Goal: Task Accomplishment & Management: Manage account settings

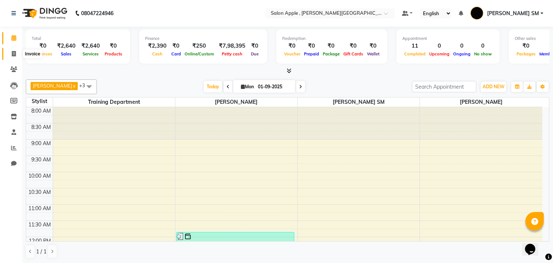
click at [13, 54] on icon at bounding box center [14, 54] width 4 height 6
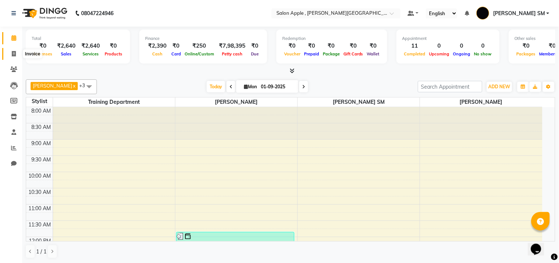
select select "service"
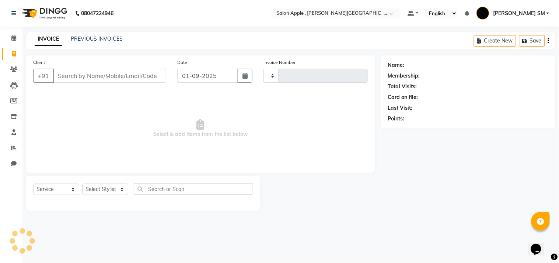
type input "2186"
select select "521"
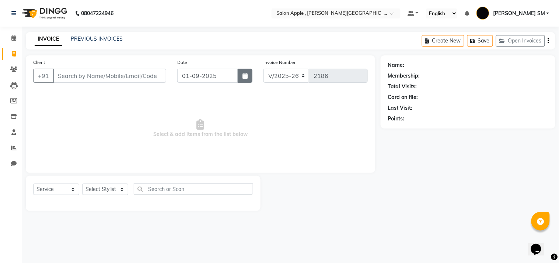
click at [243, 75] on icon "button" at bounding box center [245, 76] width 5 height 6
select select "9"
select select "2025"
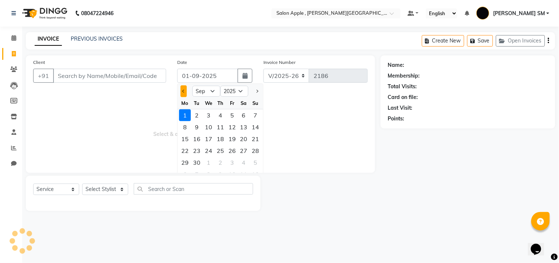
click at [182, 91] on button "Previous month" at bounding box center [184, 91] width 6 height 12
select select "8"
click at [257, 160] on div "31" at bounding box center [256, 162] width 12 height 12
type input "31-08-2025"
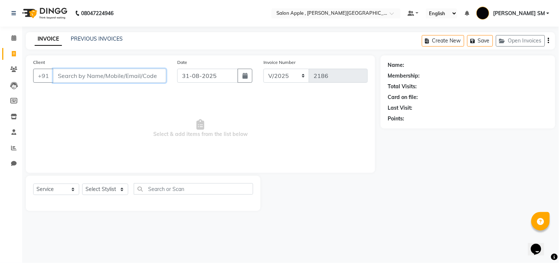
click at [117, 79] on input "Client" at bounding box center [109, 76] width 113 height 14
type input "9978277325"
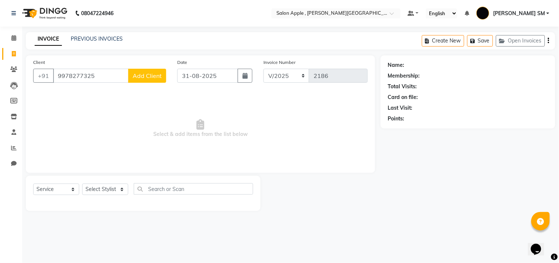
click at [154, 77] on span "Add Client" at bounding box center [147, 75] width 29 height 7
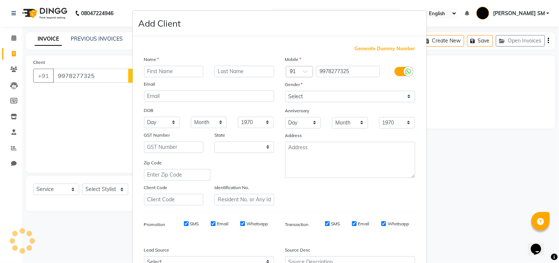
select select "22"
type input "n"
type input "NIKHIL"
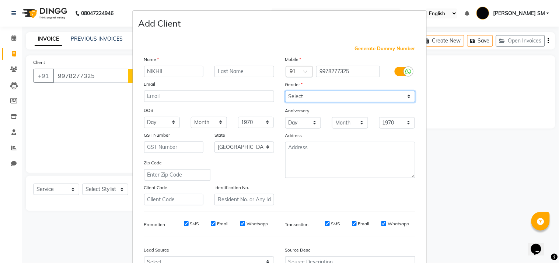
click at [296, 97] on select "Select [DEMOGRAPHIC_DATA] [DEMOGRAPHIC_DATA] Other Prefer Not To Say" at bounding box center [350, 96] width 130 height 11
select select "[DEMOGRAPHIC_DATA]"
click at [285, 91] on select "Select [DEMOGRAPHIC_DATA] [DEMOGRAPHIC_DATA] Other Prefer Not To Say" at bounding box center [350, 96] width 130 height 11
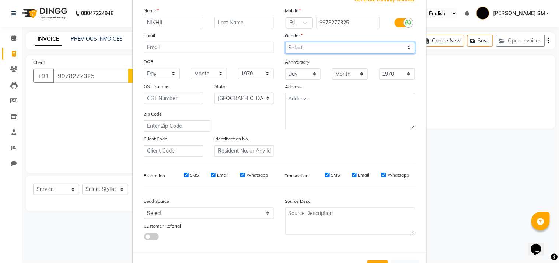
scroll to position [78, 0]
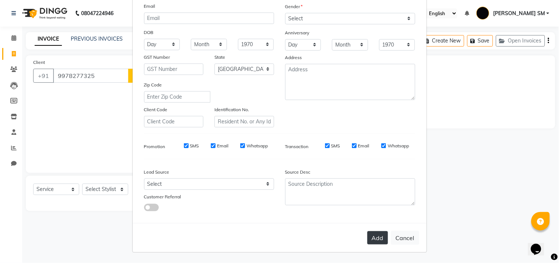
click at [369, 234] on button "Add" at bounding box center [378, 237] width 21 height 13
select select
select select "null"
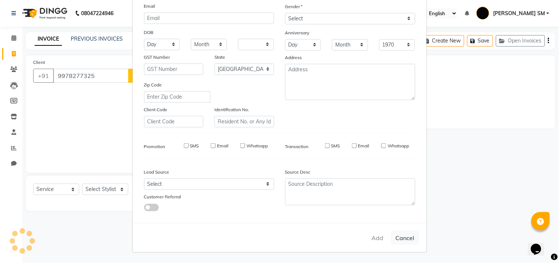
select select
checkbox input "false"
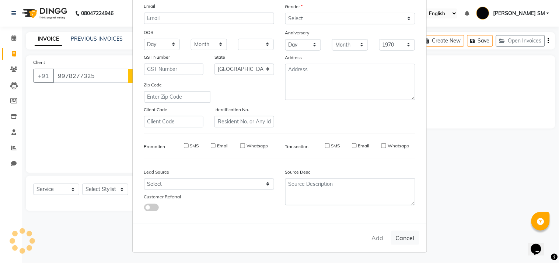
checkbox input "false"
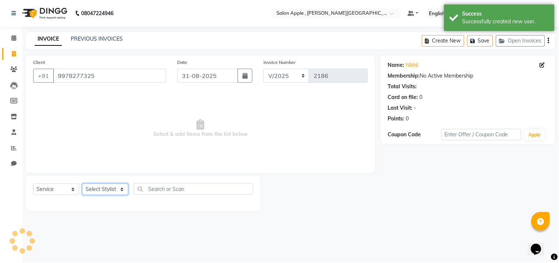
click at [111, 191] on select "Select Stylist" at bounding box center [105, 188] width 46 height 11
click at [114, 192] on select "Select Stylist" at bounding box center [105, 188] width 46 height 11
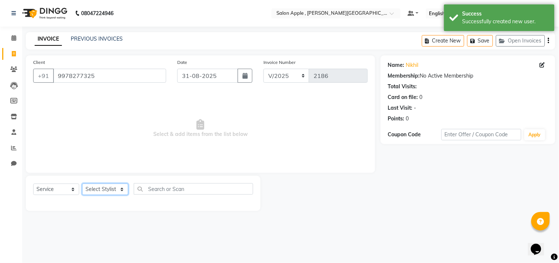
click at [114, 192] on select "Select Stylist" at bounding box center [105, 188] width 46 height 11
click at [115, 192] on select "Select Stylist" at bounding box center [105, 188] width 46 height 11
click at [116, 192] on select "Select Stylist" at bounding box center [105, 188] width 46 height 11
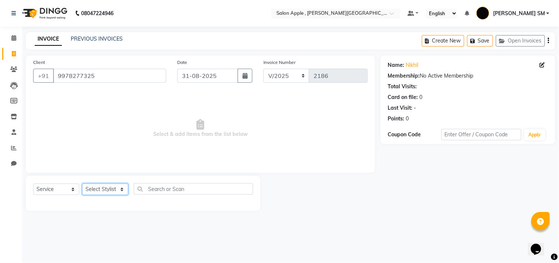
drag, startPoint x: 105, startPoint y: 190, endPoint x: 111, endPoint y: 187, distance: 5.9
click at [109, 190] on select "Select Stylist" at bounding box center [105, 188] width 46 height 11
click at [111, 187] on select "Select Stylist" at bounding box center [105, 188] width 46 height 11
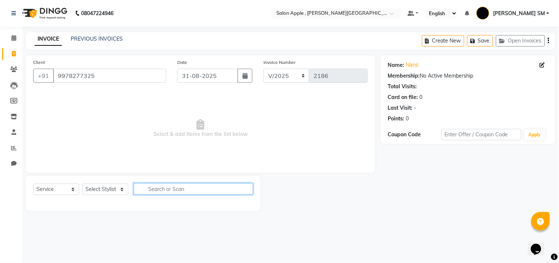
click at [167, 185] on input "text" at bounding box center [193, 188] width 119 height 11
type input "BODY MA"
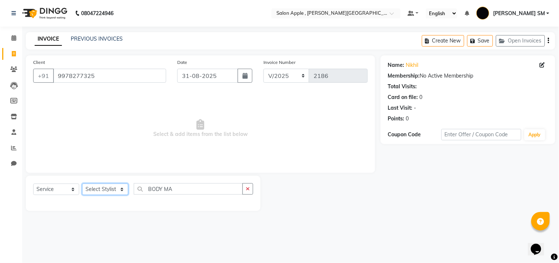
click at [107, 189] on select "Select Stylist" at bounding box center [105, 188] width 46 height 11
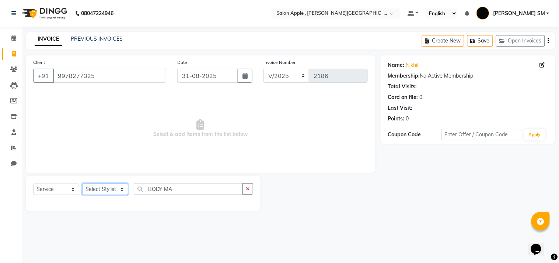
click at [107, 189] on select "Select Stylist" at bounding box center [105, 188] width 46 height 11
click at [68, 189] on select "Select Service Product Membership Package Voucher Prepaid Gift Card" at bounding box center [56, 188] width 46 height 11
click at [112, 189] on select "Select Stylist" at bounding box center [105, 188] width 46 height 11
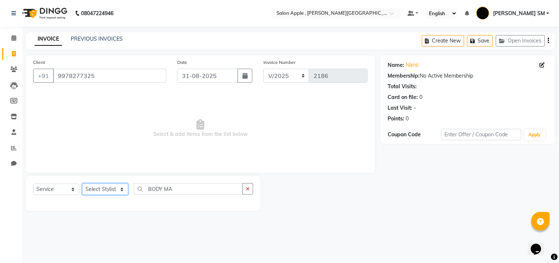
click at [112, 189] on select "Select Stylist" at bounding box center [105, 188] width 46 height 11
click at [111, 189] on select "Select Stylist" at bounding box center [105, 188] width 46 height 11
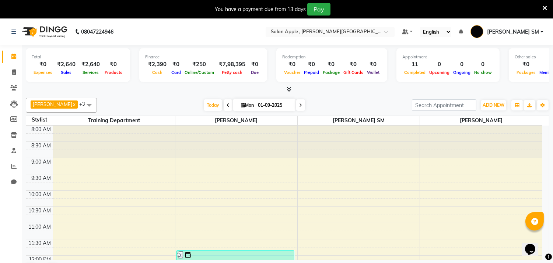
click at [546, 6] on icon at bounding box center [545, 8] width 5 height 7
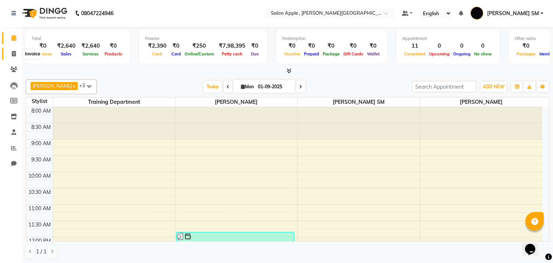
click at [15, 52] on icon at bounding box center [14, 54] width 4 height 6
select select "service"
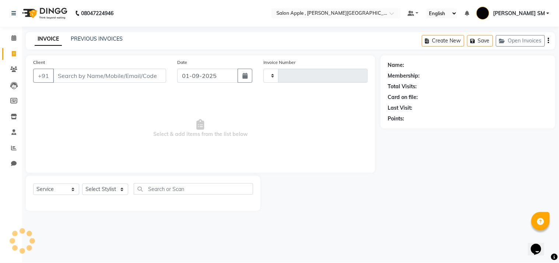
type input "2186"
select select "521"
click at [108, 38] on link "PREVIOUS INVOICES" at bounding box center [97, 38] width 52 height 7
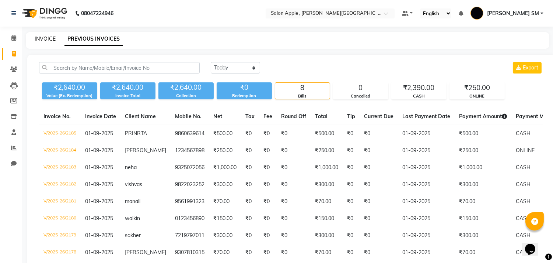
click at [48, 38] on link "INVOICE" at bounding box center [45, 38] width 21 height 7
select select "521"
select select "service"
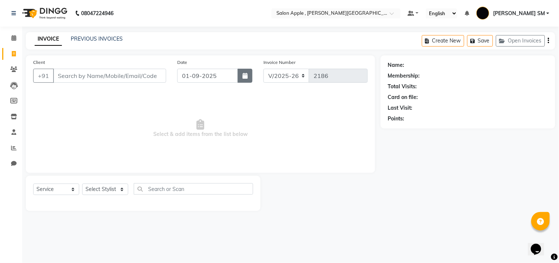
click at [246, 76] on icon "button" at bounding box center [245, 76] width 5 height 6
select select "9"
select select "2025"
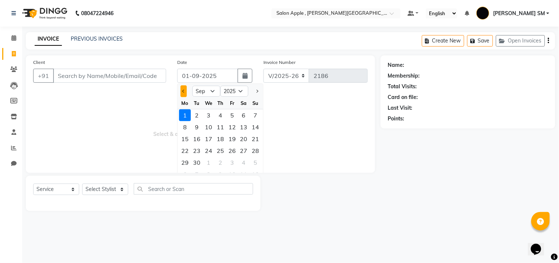
click at [183, 92] on button "Previous month" at bounding box center [184, 91] width 6 height 12
select select "8"
click at [258, 161] on div "31" at bounding box center [256, 162] width 12 height 12
type input "31-08-2025"
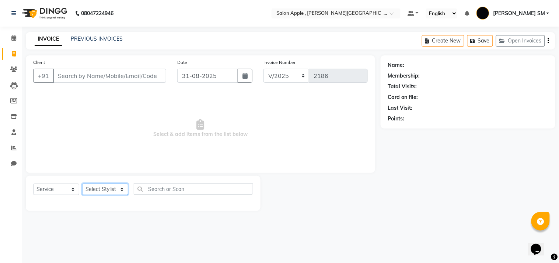
click at [116, 185] on select "Select Stylist Abhishek [PERSON_NAME] [PERSON_NAME] [PERSON_NAME] SM NEHA [PERS…" at bounding box center [105, 188] width 46 height 11
select select "85636"
click at [82, 184] on select "Select Stylist Abhishek [PERSON_NAME] [PERSON_NAME] [PERSON_NAME] SM NEHA [PERS…" at bounding box center [105, 188] width 46 height 11
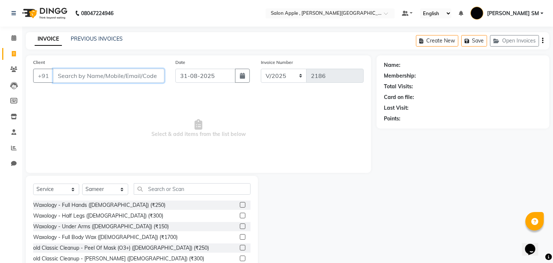
click at [89, 77] on input "Client" at bounding box center [108, 76] width 111 height 14
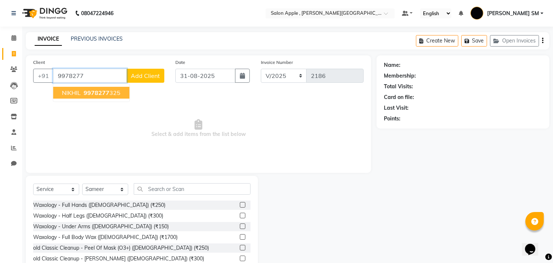
click at [88, 97] on button "NIKHIL 9978277 325" at bounding box center [91, 93] width 76 height 12
type input "9978277325"
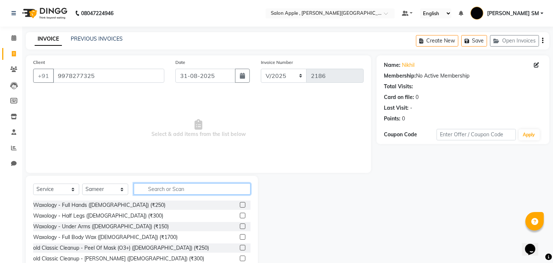
click at [171, 189] on input "text" at bounding box center [192, 188] width 117 height 11
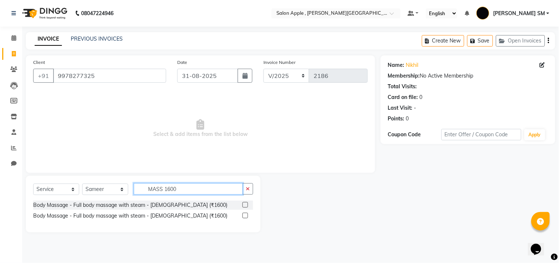
type input "MASS 1600"
click at [243, 216] on label at bounding box center [246, 215] width 6 height 6
click at [243, 216] on input "checkbox" at bounding box center [245, 215] width 5 height 5
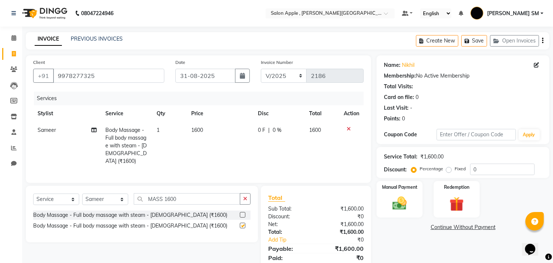
checkbox input "false"
click at [404, 195] on img at bounding box center [400, 203] width 24 height 17
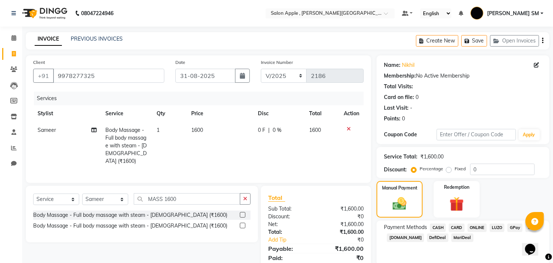
click at [474, 226] on span "ONLINE" at bounding box center [477, 227] width 19 height 8
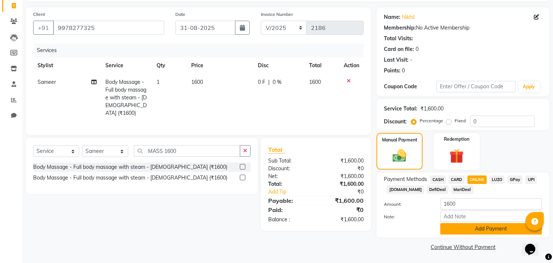
scroll to position [49, 0]
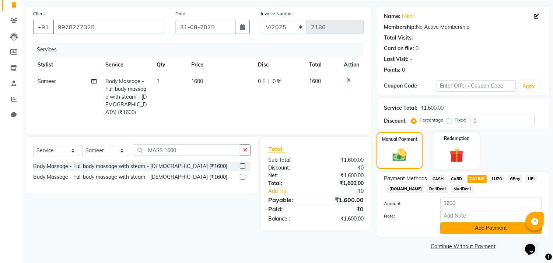
click at [473, 227] on button "Add Payment" at bounding box center [492, 227] width 102 height 11
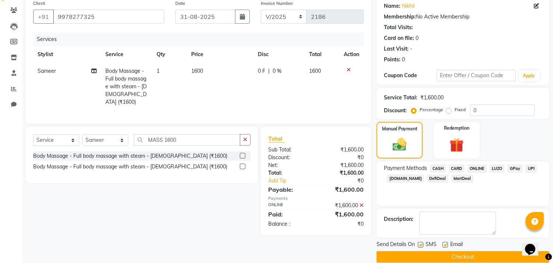
scroll to position [69, 0]
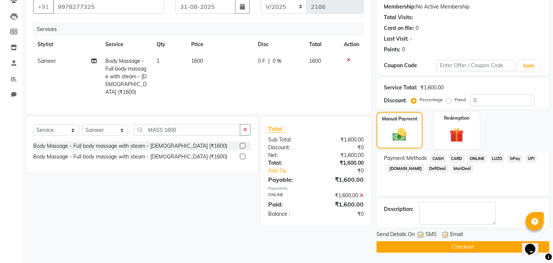
click at [451, 246] on button "Checkout" at bounding box center [463, 246] width 173 height 11
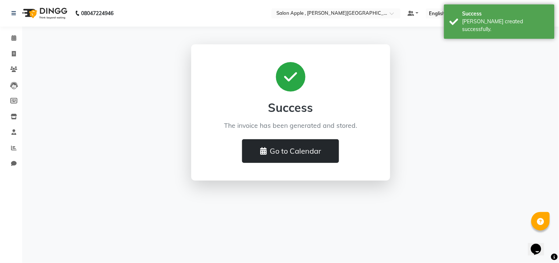
click at [317, 156] on button "Go to Calendar" at bounding box center [290, 151] width 97 height 24
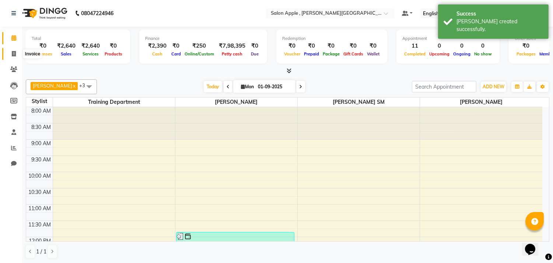
click at [15, 55] on icon at bounding box center [14, 54] width 4 height 6
select select "service"
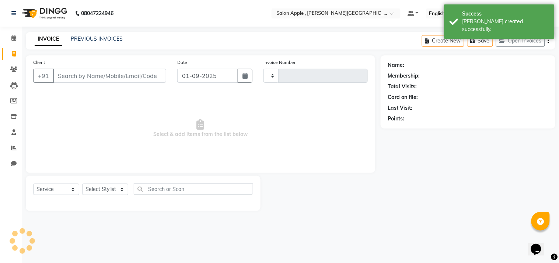
type input "2187"
select select "521"
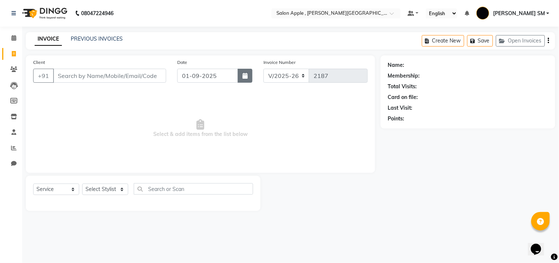
click at [247, 78] on icon "button" at bounding box center [245, 76] width 5 height 6
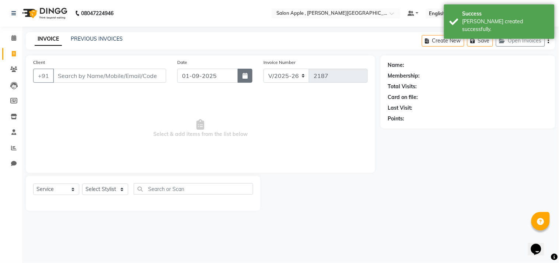
select select "9"
select select "2025"
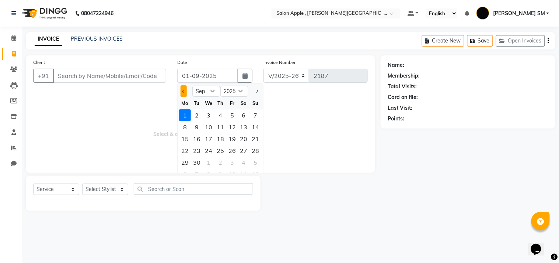
click at [183, 91] on span "Previous month" at bounding box center [184, 91] width 3 height 3
select select "8"
click at [253, 163] on div "31" at bounding box center [256, 162] width 12 height 12
type input "31-08-2025"
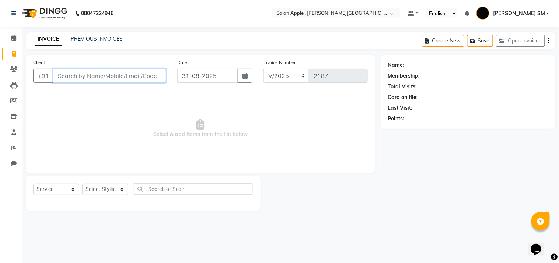
click at [70, 74] on input "Client" at bounding box center [109, 76] width 113 height 14
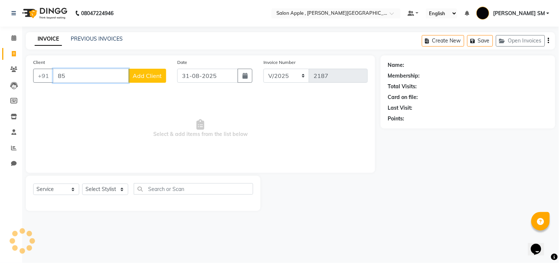
type input "8"
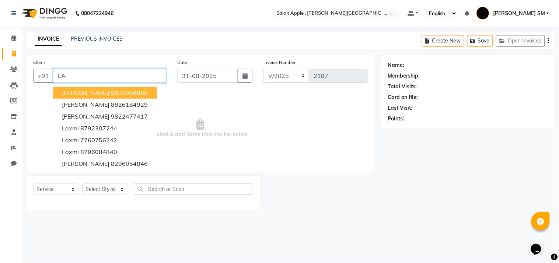
type input "L"
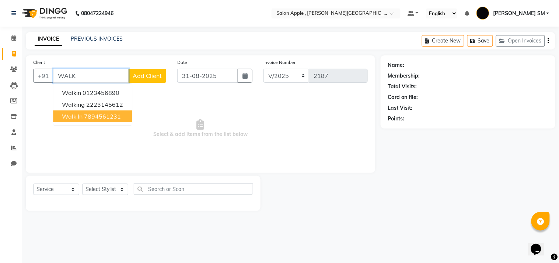
click at [111, 118] on ngb-highlight "7894561231" at bounding box center [102, 115] width 37 height 7
type input "7894561231"
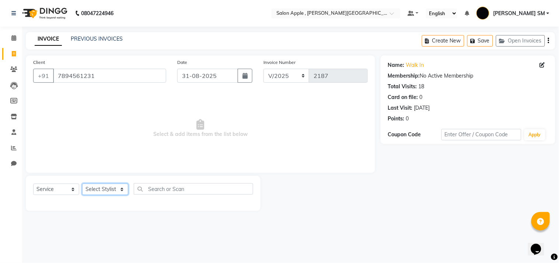
click at [110, 194] on select "Select Stylist Abhishek [PERSON_NAME] [PERSON_NAME] [PERSON_NAME] SM NEHA [PERS…" at bounding box center [105, 188] width 46 height 11
select select "24657"
click at [82, 184] on select "Select Stylist Abhishek [PERSON_NAME] [PERSON_NAME] [PERSON_NAME] SM NEHA [PERS…" at bounding box center [105, 188] width 46 height 11
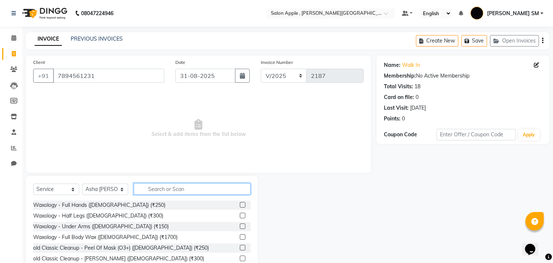
click at [173, 188] on input "text" at bounding box center [192, 188] width 117 height 11
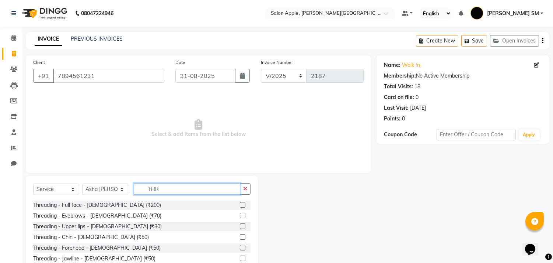
type input "THR"
click at [240, 212] on label at bounding box center [243, 215] width 6 height 6
click at [240, 213] on input "checkbox" at bounding box center [242, 215] width 5 height 5
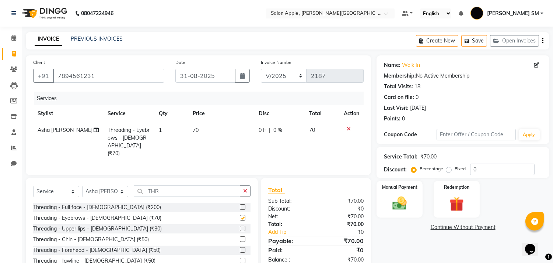
checkbox input "false"
click at [240, 247] on label at bounding box center [243, 250] width 6 height 6
click at [240, 247] on input "checkbox" at bounding box center [242, 249] width 5 height 5
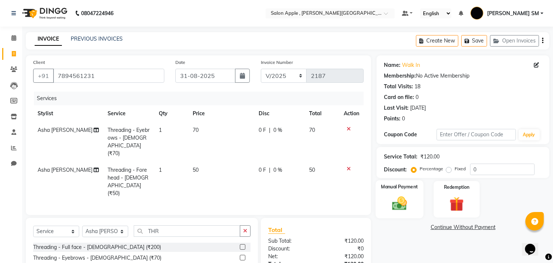
checkbox input "false"
click at [412, 192] on div "Manual Payment" at bounding box center [400, 199] width 48 height 38
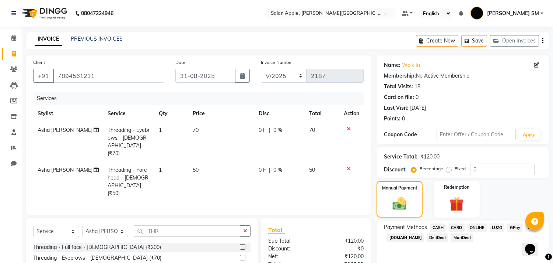
click at [475, 227] on span "ONLINE" at bounding box center [477, 227] width 19 height 8
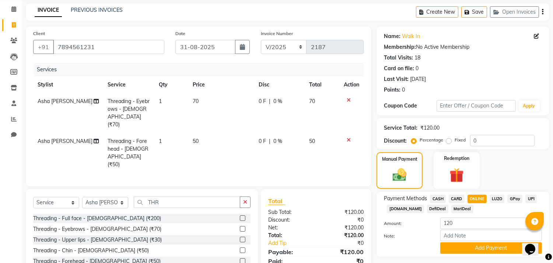
scroll to position [65, 0]
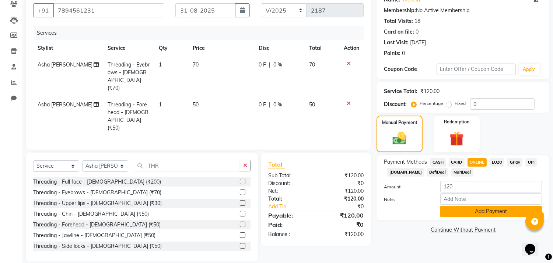
click at [475, 212] on button "Add Payment" at bounding box center [492, 210] width 102 height 11
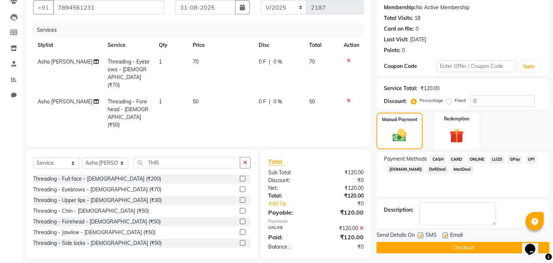
scroll to position [69, 0]
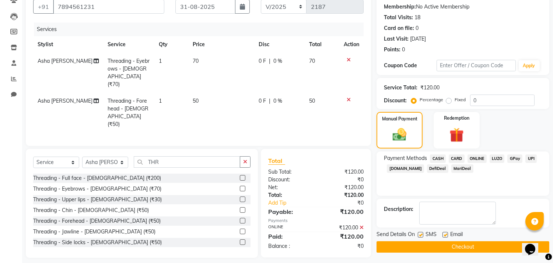
click at [458, 244] on button "Checkout" at bounding box center [463, 246] width 173 height 11
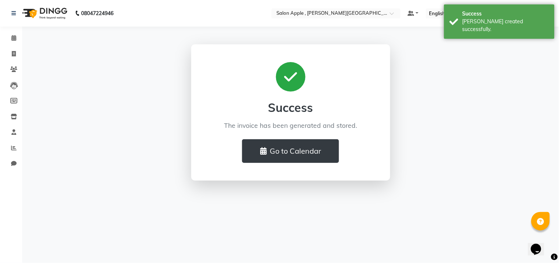
click at [87, 126] on div "Success The invoice has been generated and stored. Go to Calendar" at bounding box center [291, 112] width 420 height 136
click at [86, 126] on div "Success The invoice has been generated and stored. Go to Calendar" at bounding box center [291, 112] width 420 height 136
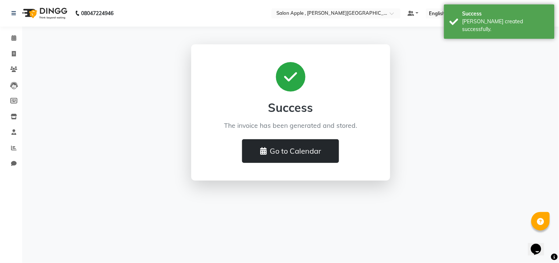
click at [279, 145] on button "Go to Calendar" at bounding box center [290, 151] width 97 height 24
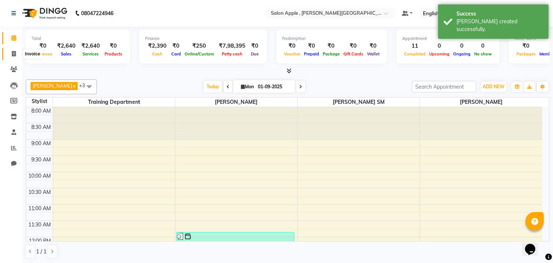
click at [12, 53] on icon at bounding box center [14, 54] width 4 height 6
select select "service"
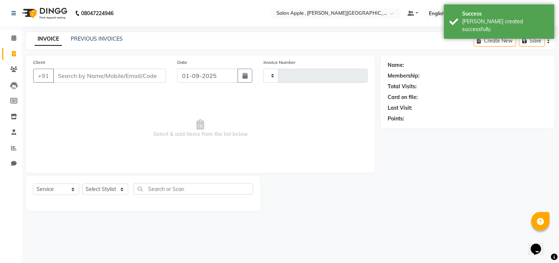
type input "2188"
select select "521"
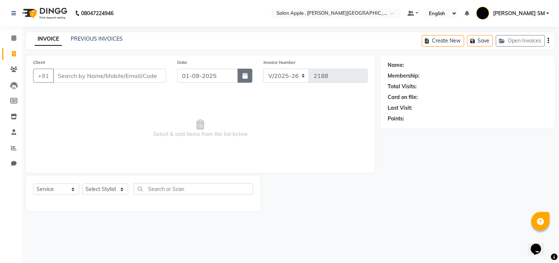
click at [241, 78] on button "button" at bounding box center [245, 76] width 15 height 14
select select "9"
select select "2025"
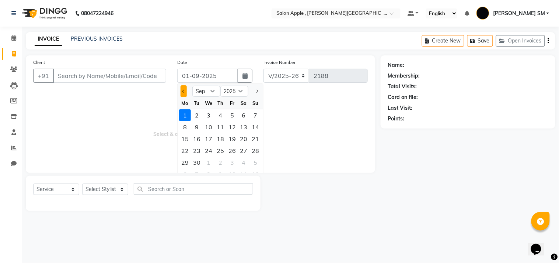
click at [184, 93] on button "Previous month" at bounding box center [184, 91] width 6 height 12
select select "8"
click at [256, 162] on div "31" at bounding box center [256, 162] width 12 height 12
type input "31-08-2025"
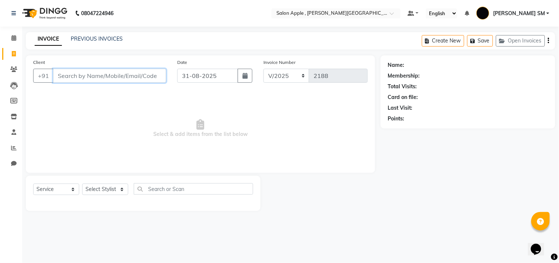
click at [111, 79] on input "Client" at bounding box center [109, 76] width 113 height 14
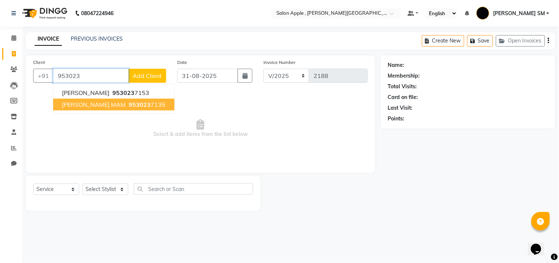
click at [129, 104] on span "953023" at bounding box center [140, 104] width 22 height 7
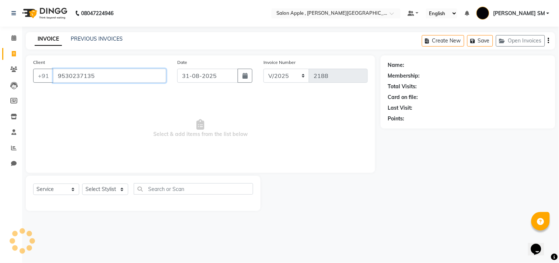
type input "9530237135"
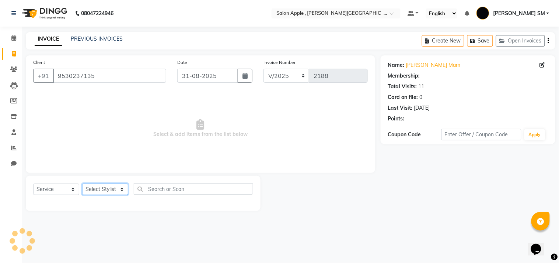
click at [106, 187] on select "Select Stylist Abhishek [PERSON_NAME] [PERSON_NAME] [PERSON_NAME] SM NEHA [PERS…" at bounding box center [105, 188] width 46 height 11
select select "85503"
click at [82, 184] on select "Select Stylist Abhishek [PERSON_NAME] [PERSON_NAME] [PERSON_NAME] SM NEHA [PERS…" at bounding box center [105, 188] width 46 height 11
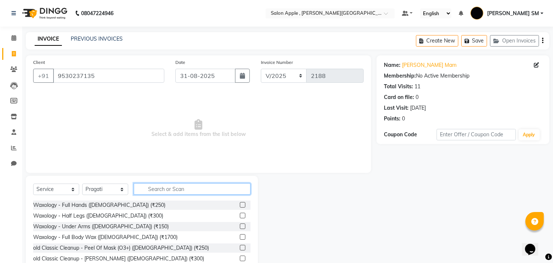
click at [178, 191] on input "text" at bounding box center [192, 188] width 117 height 11
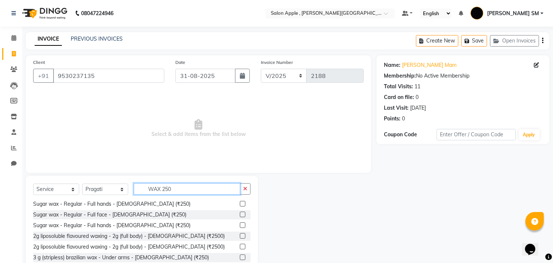
scroll to position [32, 0]
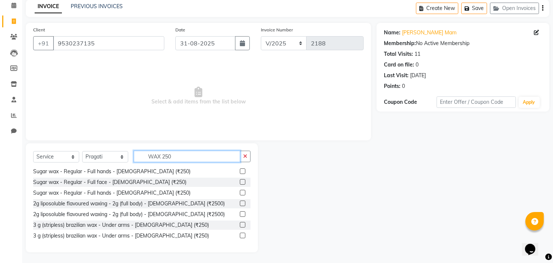
type input "WAX 250"
click at [240, 235] on label at bounding box center [243, 235] width 6 height 6
click at [240, 235] on input "checkbox" at bounding box center [242, 235] width 5 height 5
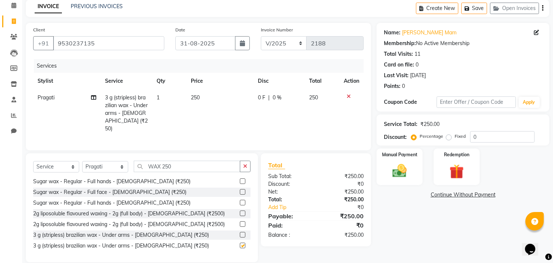
checkbox input "false"
click at [190, 164] on input "WAX 250" at bounding box center [187, 165] width 107 height 11
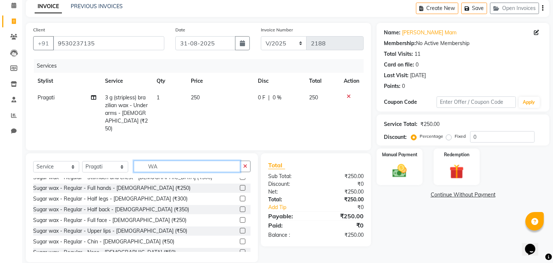
type input "W"
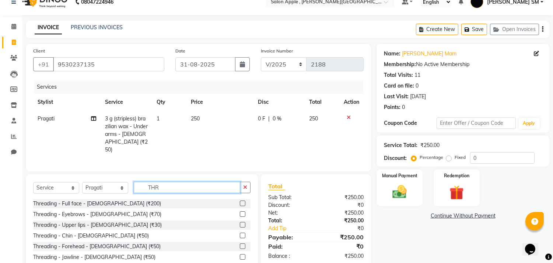
scroll to position [0, 0]
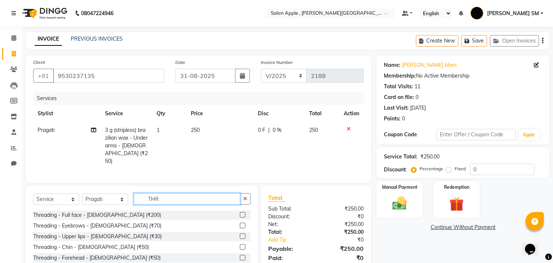
type input "THR"
click at [240, 225] on label at bounding box center [243, 225] width 6 height 6
click at [240, 225] on input "checkbox" at bounding box center [242, 225] width 5 height 5
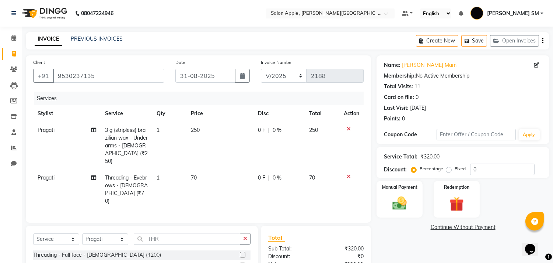
click at [240, 262] on label at bounding box center [243, 265] width 6 height 6
click at [240, 262] on input "checkbox" at bounding box center [242, 265] width 5 height 5
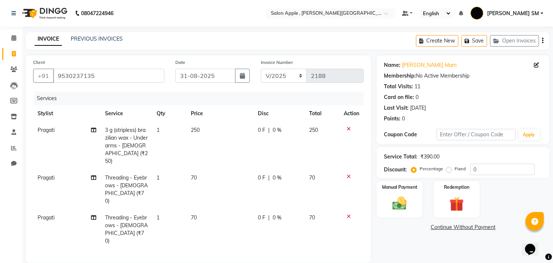
checkbox input "false"
click at [412, 198] on div "Manual Payment" at bounding box center [400, 199] width 48 height 38
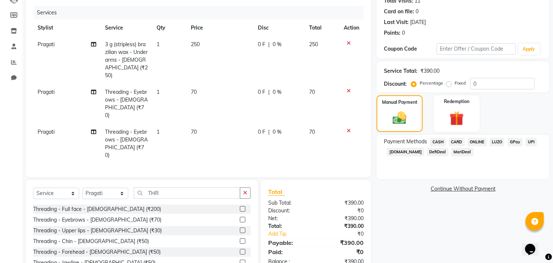
scroll to position [105, 0]
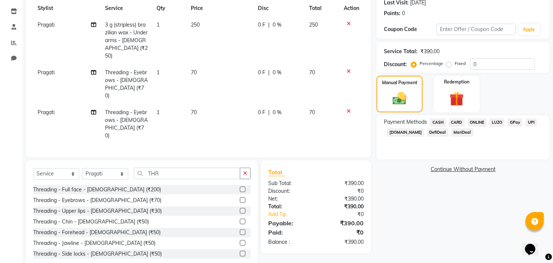
click at [475, 122] on span "ONLINE" at bounding box center [477, 122] width 19 height 8
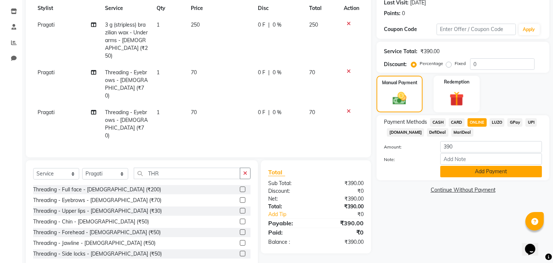
click at [444, 167] on button "Add Payment" at bounding box center [492, 171] width 102 height 11
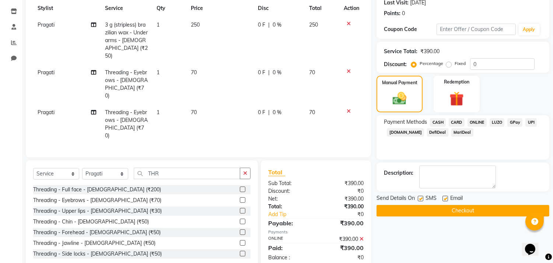
click at [436, 208] on button "Checkout" at bounding box center [463, 210] width 173 height 11
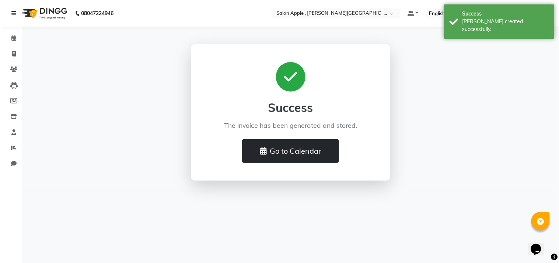
click at [271, 150] on button "Go to Calendar" at bounding box center [290, 151] width 97 height 24
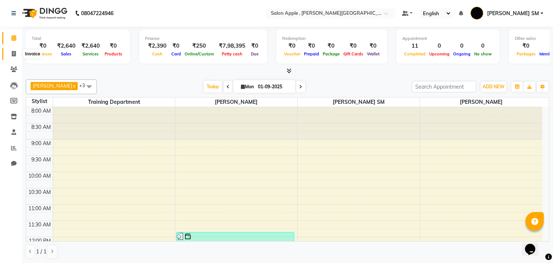
click at [18, 56] on span at bounding box center [13, 54] width 13 height 8
select select "service"
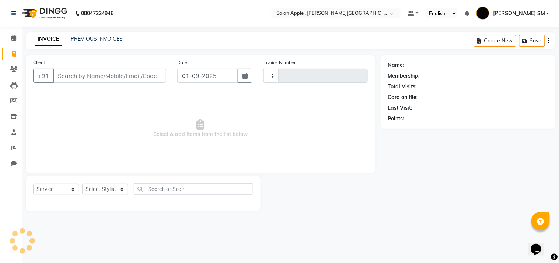
type input "2189"
select select "521"
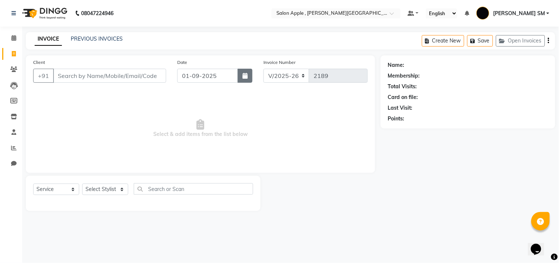
click at [248, 75] on button "button" at bounding box center [245, 76] width 15 height 14
select select "9"
select select "2025"
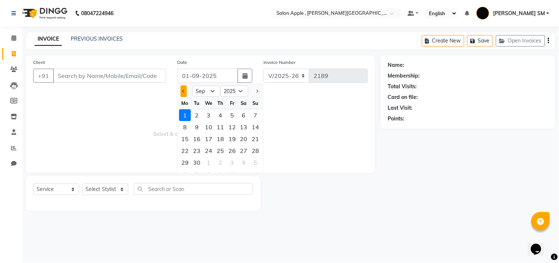
click at [184, 91] on span "Previous month" at bounding box center [184, 91] width 3 height 3
select select "8"
click at [258, 160] on div "31" at bounding box center [256, 162] width 12 height 12
type input "31-08-2025"
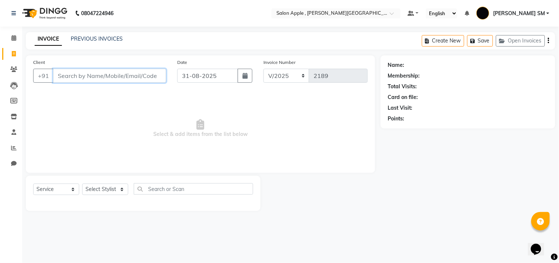
click at [115, 79] on input "Client" at bounding box center [109, 76] width 113 height 14
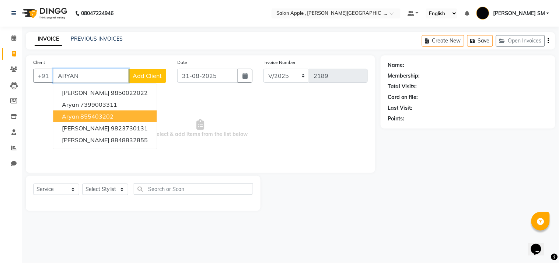
click at [123, 118] on button "aryan 855403202" at bounding box center [105, 116] width 104 height 12
type input "855403202"
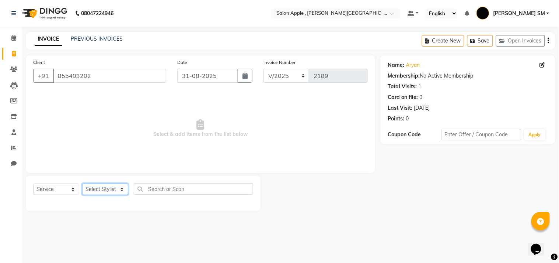
click at [98, 189] on select "Select Stylist Abhishek [PERSON_NAME] [PERSON_NAME] [PERSON_NAME] SM NEHA [PERS…" at bounding box center [105, 188] width 46 height 11
select select "85636"
click at [82, 184] on select "Select Stylist Abhishek [PERSON_NAME] [PERSON_NAME] [PERSON_NAME] SM NEHA [PERS…" at bounding box center [105, 188] width 46 height 11
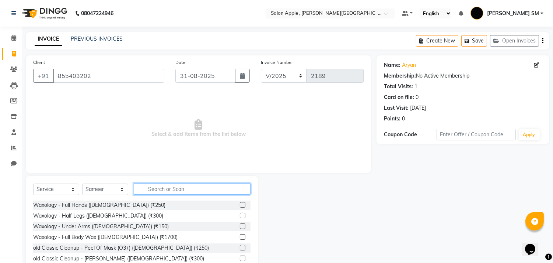
click at [170, 188] on input "text" at bounding box center [192, 188] width 117 height 11
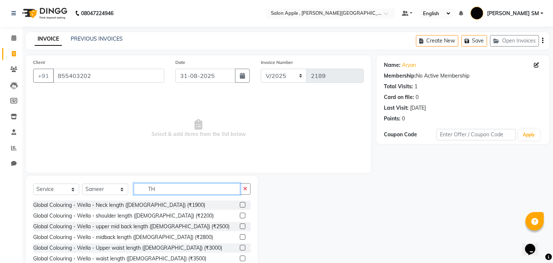
type input "T"
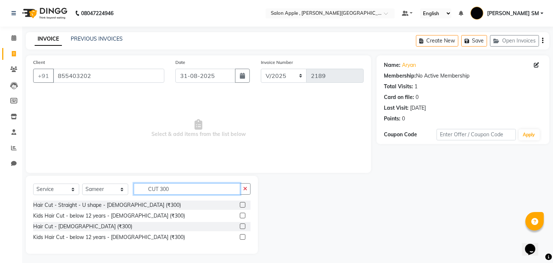
type input "CUT 300"
click at [245, 224] on label at bounding box center [243, 226] width 6 height 6
click at [245, 224] on input "checkbox" at bounding box center [242, 226] width 5 height 5
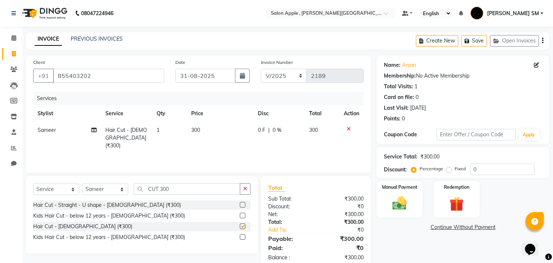
checkbox input "false"
click at [417, 198] on div "Manual Payment" at bounding box center [400, 199] width 48 height 38
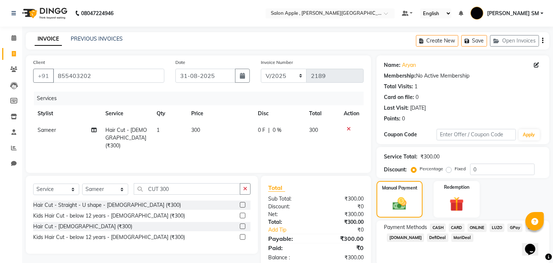
click at [480, 227] on span "ONLINE" at bounding box center [477, 227] width 19 height 8
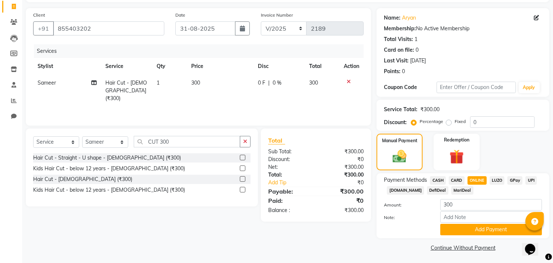
scroll to position [49, 0]
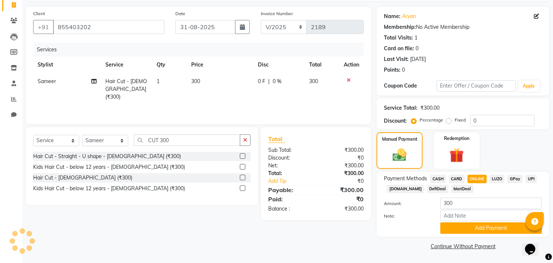
click at [480, 227] on button "Add Payment" at bounding box center [492, 227] width 102 height 11
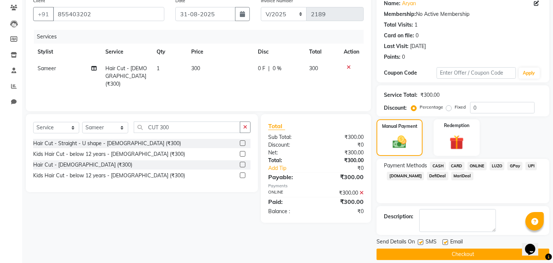
scroll to position [69, 0]
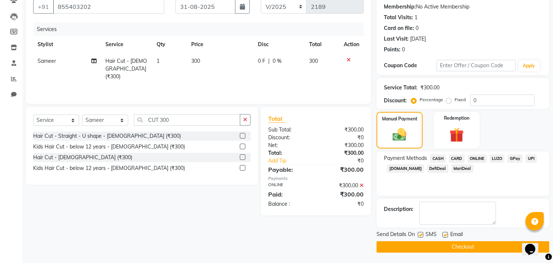
click at [470, 246] on button "Checkout" at bounding box center [463, 246] width 173 height 11
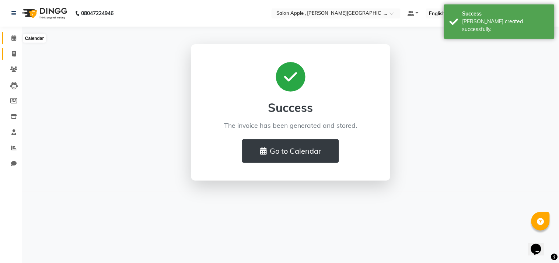
click at [16, 39] on span at bounding box center [13, 38] width 13 height 8
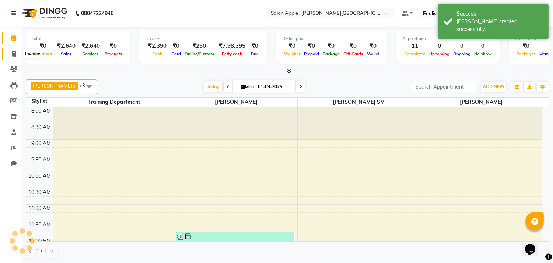
click at [13, 55] on icon at bounding box center [14, 54] width 4 height 6
select select "service"
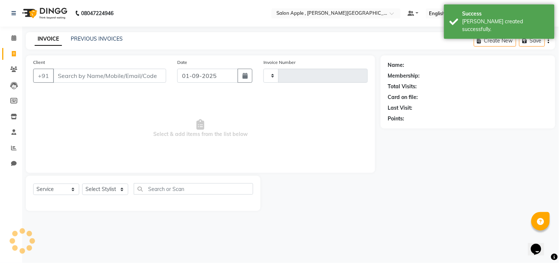
type input "2190"
select select "521"
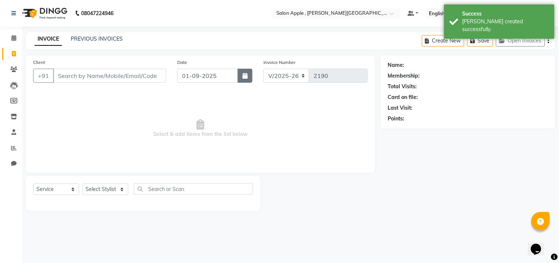
click at [250, 79] on button "button" at bounding box center [245, 76] width 15 height 14
select select "9"
select select "2025"
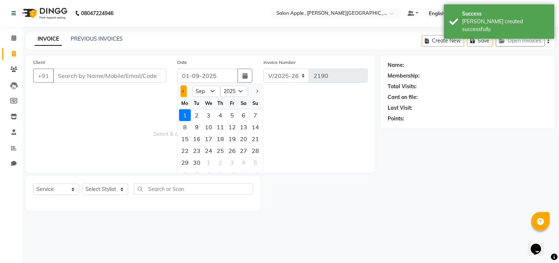
click at [183, 91] on span "Previous month" at bounding box center [184, 91] width 3 height 3
select select "8"
click at [253, 163] on div "31" at bounding box center [256, 162] width 12 height 12
type input "31-08-2025"
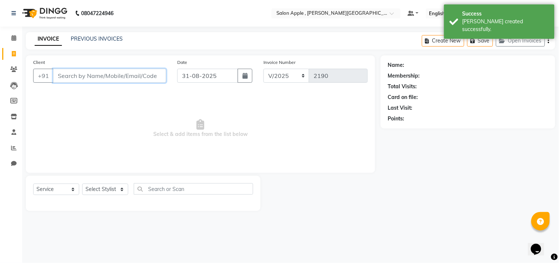
click at [111, 73] on input "Client" at bounding box center [109, 76] width 113 height 14
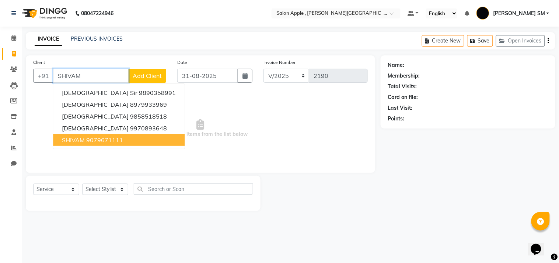
click at [125, 141] on button "[PERSON_NAME] 9079671111" at bounding box center [119, 140] width 132 height 12
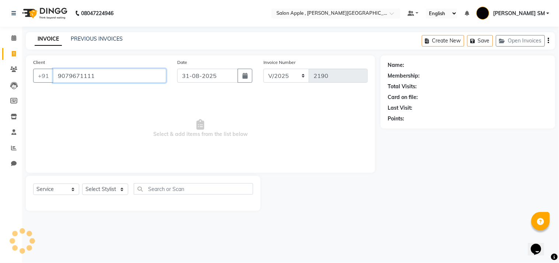
type input "9079671111"
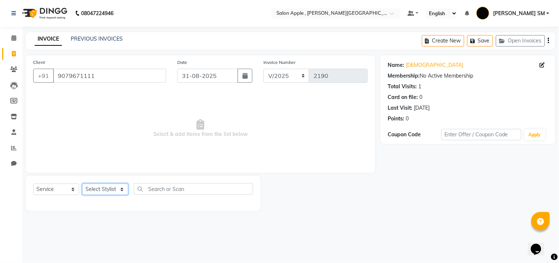
click at [108, 187] on select "Select Stylist Abhishek [PERSON_NAME] [PERSON_NAME] [PERSON_NAME] SM NEHA [PERS…" at bounding box center [105, 188] width 46 height 11
select select "70318"
click at [82, 184] on select "Select Stylist Abhishek [PERSON_NAME] [PERSON_NAME] [PERSON_NAME] SM NEHA [PERS…" at bounding box center [105, 188] width 46 height 11
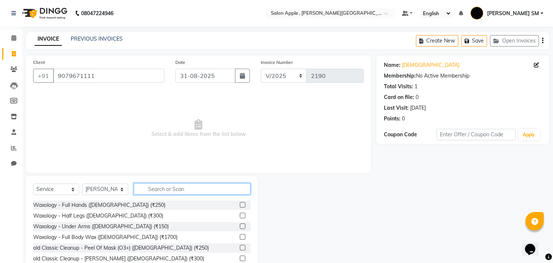
click at [167, 187] on input "text" at bounding box center [192, 188] width 117 height 11
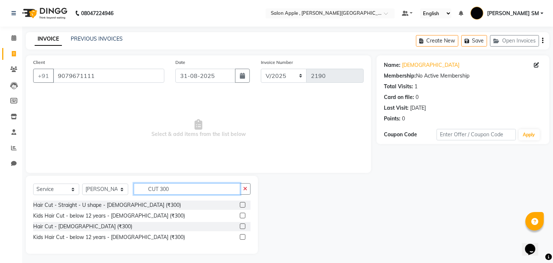
type input "CUT 300"
click at [242, 226] on label at bounding box center [243, 226] width 6 height 6
click at [242, 226] on input "checkbox" at bounding box center [242, 226] width 5 height 5
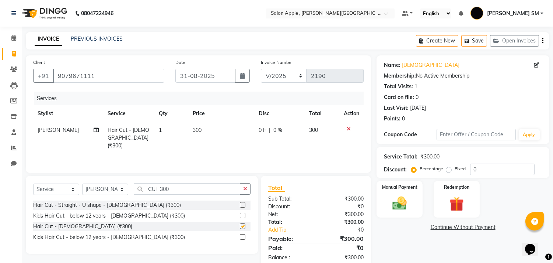
checkbox input "false"
click at [476, 165] on input "0" at bounding box center [502, 168] width 65 height 11
type input "010"
click at [409, 198] on img at bounding box center [400, 203] width 24 height 17
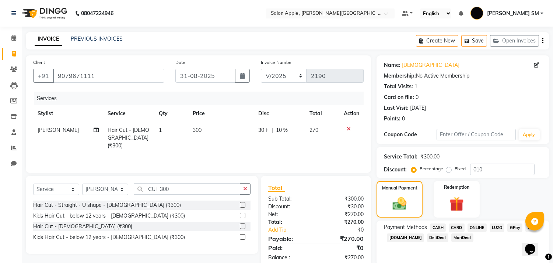
click at [476, 228] on span "ONLINE" at bounding box center [477, 227] width 19 height 8
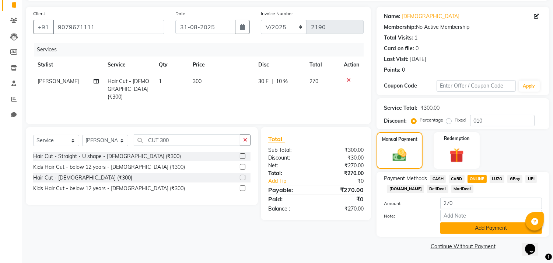
click at [476, 230] on button "Add Payment" at bounding box center [492, 227] width 102 height 11
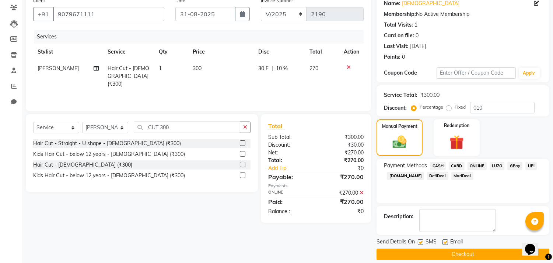
scroll to position [69, 0]
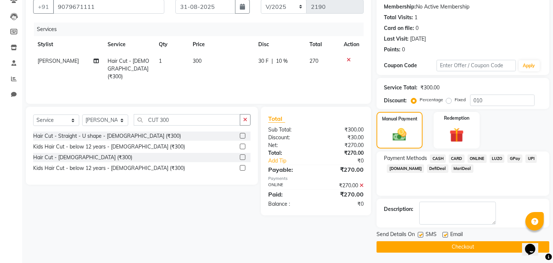
click at [463, 245] on button "Checkout" at bounding box center [463, 246] width 173 height 11
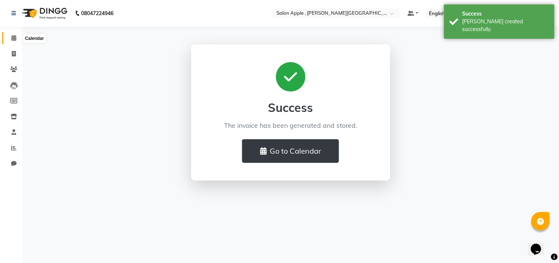
click at [13, 38] on icon at bounding box center [13, 38] width 5 height 6
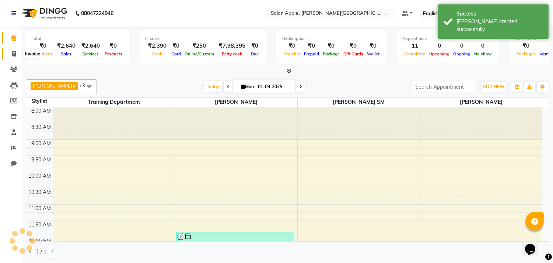
click at [15, 54] on icon at bounding box center [14, 54] width 4 height 6
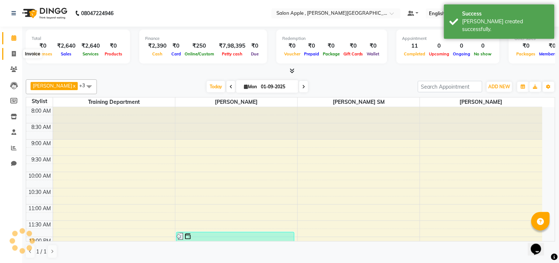
select select "521"
select select "service"
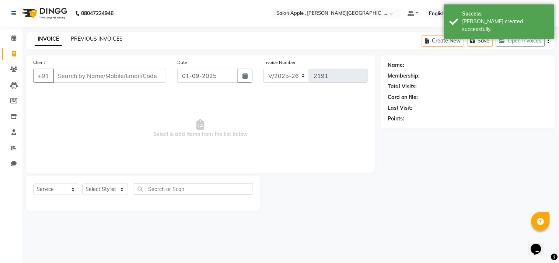
click at [116, 38] on link "PREVIOUS INVOICES" at bounding box center [97, 38] width 52 height 7
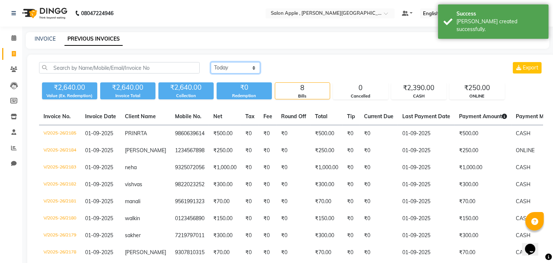
click at [237, 67] on select "[DATE] [DATE] Custom Range" at bounding box center [235, 67] width 49 height 11
select select "[DATE]"
click at [211, 62] on select "[DATE] [DATE] Custom Range" at bounding box center [235, 67] width 49 height 11
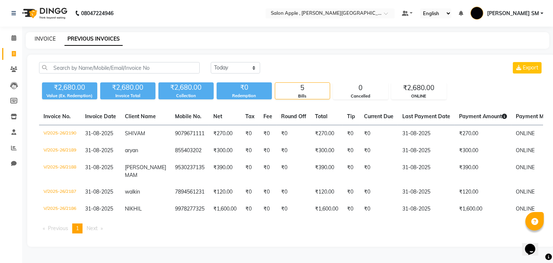
click at [40, 38] on link "INVOICE" at bounding box center [45, 38] width 21 height 7
select select "service"
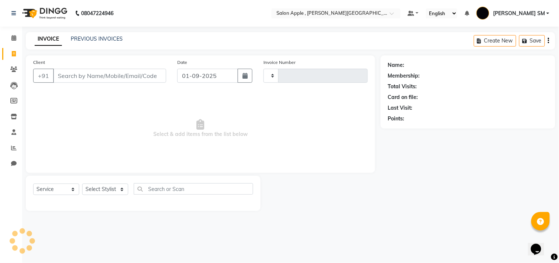
type input "2191"
select select "521"
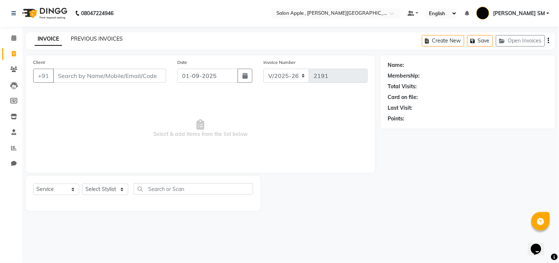
click at [105, 37] on link "PREVIOUS INVOICES" at bounding box center [97, 38] width 52 height 7
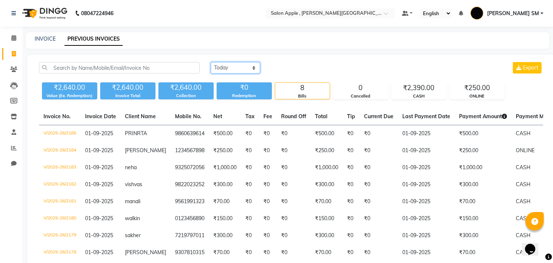
click at [245, 69] on select "[DATE] [DATE] Custom Range" at bounding box center [235, 67] width 49 height 11
click at [211, 62] on select "[DATE] [DATE] Custom Range" at bounding box center [235, 67] width 49 height 11
click at [48, 39] on link "INVOICE" at bounding box center [45, 38] width 21 height 7
select select "service"
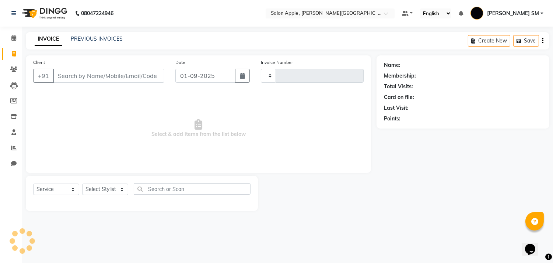
type input "2191"
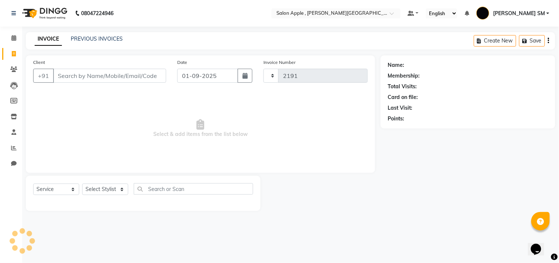
select select "521"
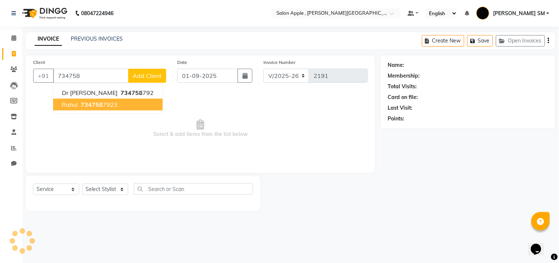
click at [108, 107] on ngb-highlight "734758 7923" at bounding box center [98, 104] width 38 height 7
type input "7347587923"
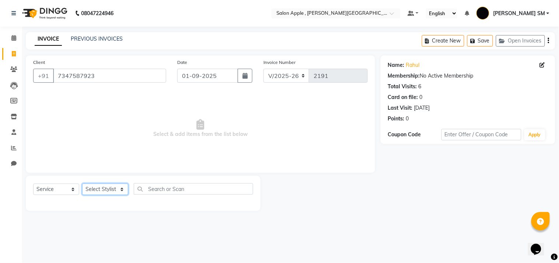
click at [106, 188] on select "Select Stylist Abhishek [PERSON_NAME] [PERSON_NAME] [PERSON_NAME] SM NEHA [PERS…" at bounding box center [105, 188] width 46 height 11
select select "70318"
click at [82, 184] on select "Select Stylist Abhishek [PERSON_NAME] [PERSON_NAME] [PERSON_NAME] SM NEHA [PERS…" at bounding box center [105, 188] width 46 height 11
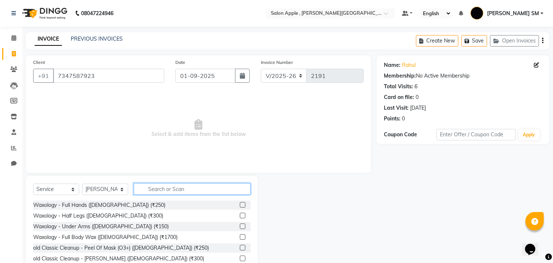
click at [157, 188] on input "text" at bounding box center [192, 188] width 117 height 11
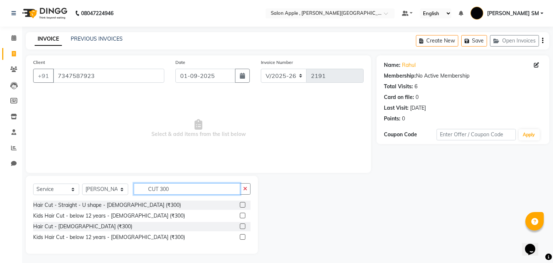
type input "CUT 300"
click at [244, 226] on label at bounding box center [243, 226] width 6 height 6
click at [244, 226] on input "checkbox" at bounding box center [242, 226] width 5 height 5
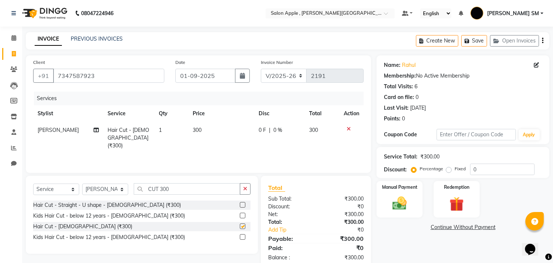
checkbox input "false"
click at [185, 189] on input "CUT 300" at bounding box center [187, 188] width 107 height 11
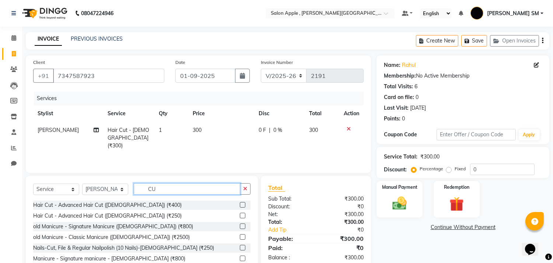
type input "C"
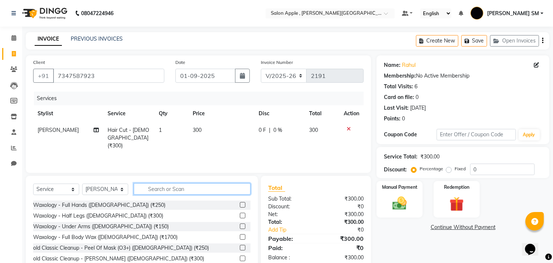
type input "M"
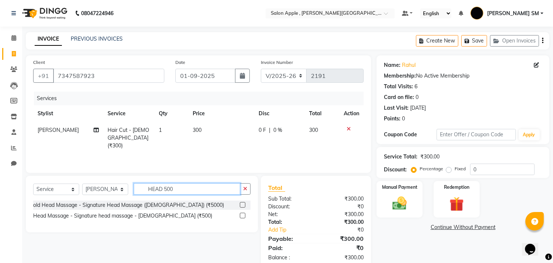
type input "HEAD 500"
click at [241, 215] on label at bounding box center [243, 215] width 6 height 6
click at [241, 215] on input "checkbox" at bounding box center [242, 215] width 5 height 5
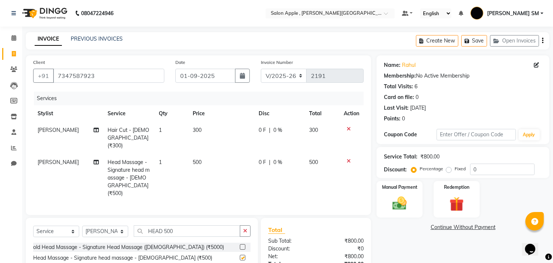
checkbox input "false"
click at [407, 202] on img at bounding box center [400, 203] width 24 height 17
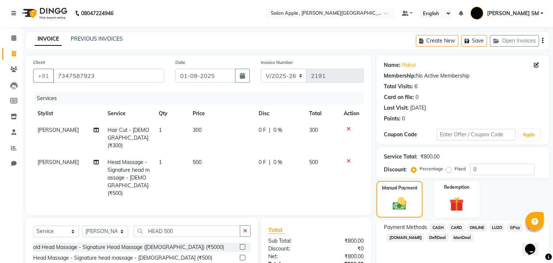
click at [473, 227] on span "ONLINE" at bounding box center [477, 227] width 19 height 8
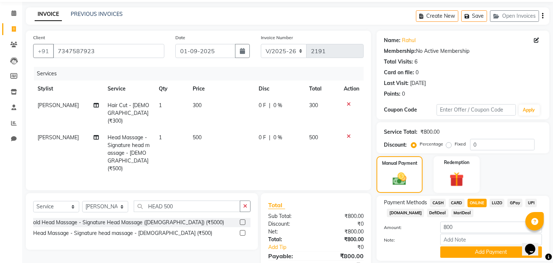
scroll to position [49, 0]
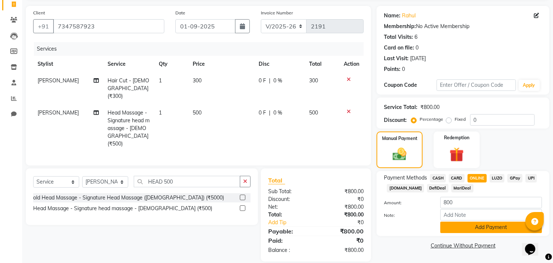
click at [472, 226] on button "Add Payment" at bounding box center [492, 226] width 102 height 11
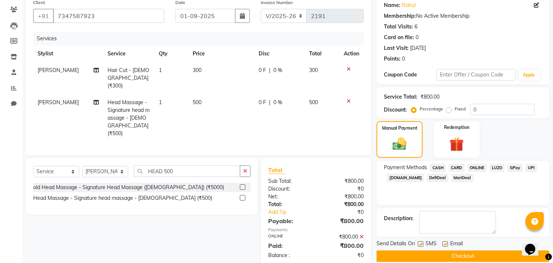
scroll to position [69, 0]
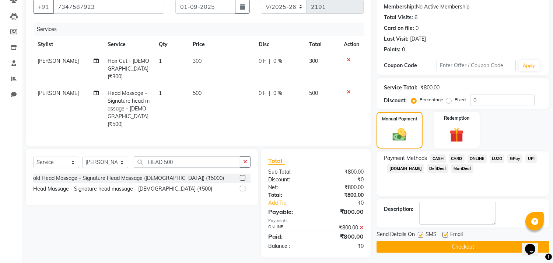
click at [469, 244] on button "Checkout" at bounding box center [463, 246] width 173 height 11
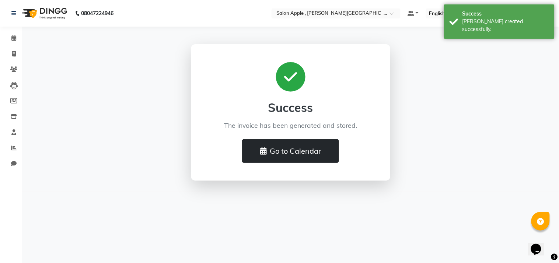
click at [305, 149] on button "Go to Calendar" at bounding box center [290, 151] width 97 height 24
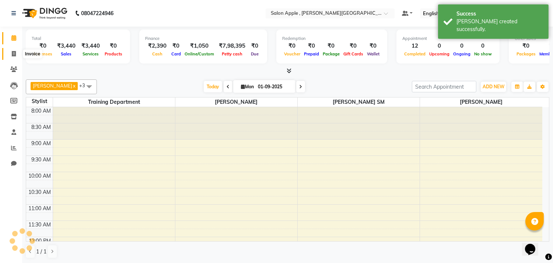
click at [13, 56] on icon at bounding box center [14, 54] width 4 height 6
select select "service"
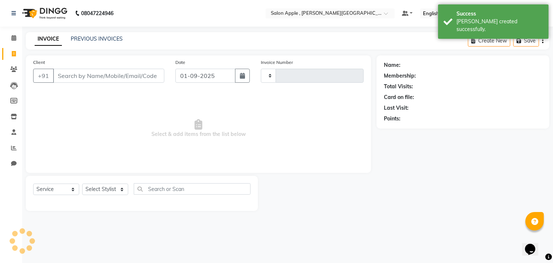
type input "2192"
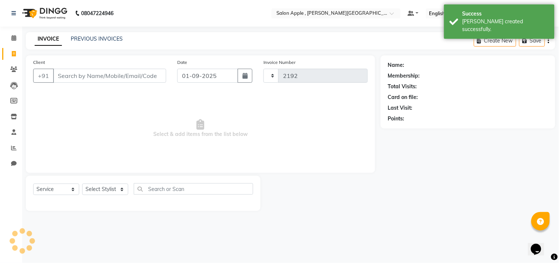
select select "521"
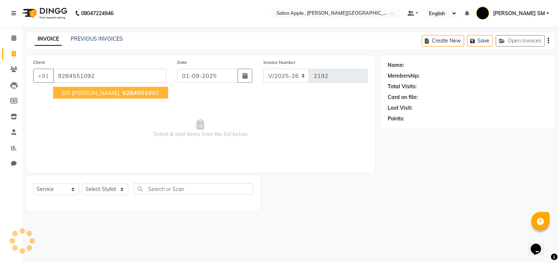
type input "9284551092"
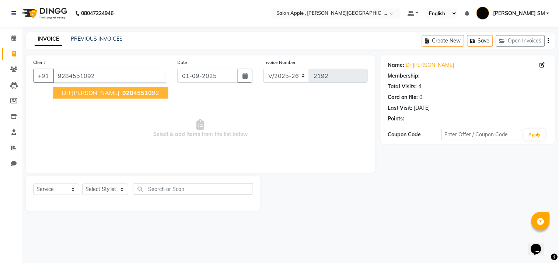
click at [122, 92] on span "92845510" at bounding box center [136, 92] width 29 height 7
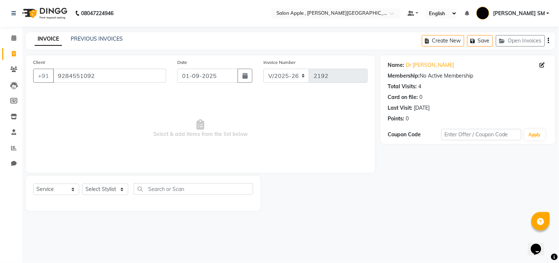
click at [101, 198] on div "Select Service Product Membership Package Voucher Prepaid Gift Card Select Styl…" at bounding box center [143, 191] width 220 height 17
click at [102, 193] on select "Select Stylist" at bounding box center [105, 188] width 46 height 11
click at [103, 189] on select "Select Stylist" at bounding box center [105, 188] width 46 height 11
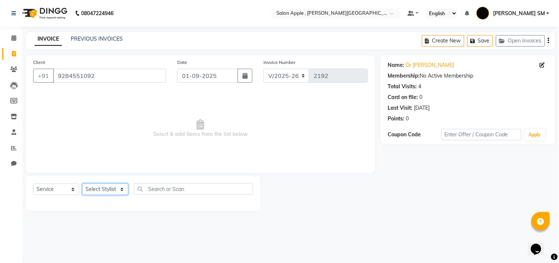
click at [103, 189] on select "Select Stylist" at bounding box center [105, 188] width 46 height 11
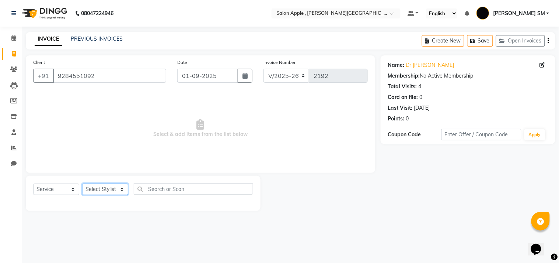
click at [103, 189] on select "Select Stylist" at bounding box center [105, 188] width 46 height 11
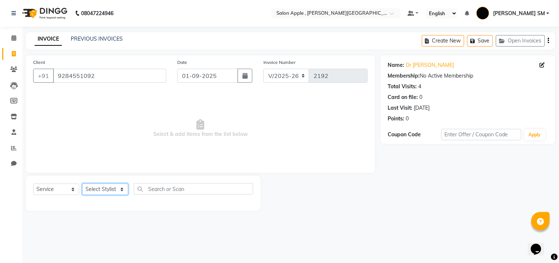
click at [103, 189] on select "Select Stylist" at bounding box center [105, 188] width 46 height 11
click at [104, 189] on select "Select Stylist" at bounding box center [105, 188] width 46 height 11
click at [104, 188] on select "Select Stylist" at bounding box center [105, 188] width 46 height 11
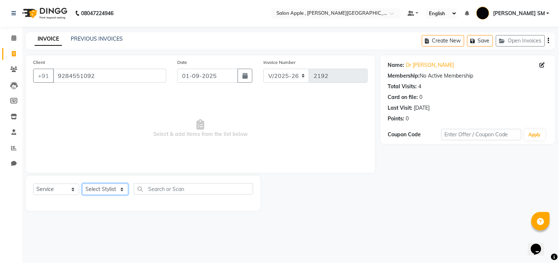
click at [115, 189] on select "Select Stylist" at bounding box center [105, 188] width 46 height 11
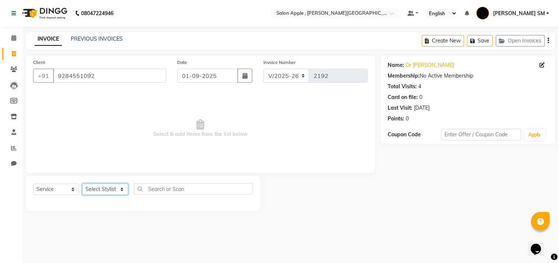
click at [115, 189] on select "Select Stylist" at bounding box center [105, 188] width 46 height 11
click at [116, 189] on select "Select Stylist" at bounding box center [105, 188] width 46 height 11
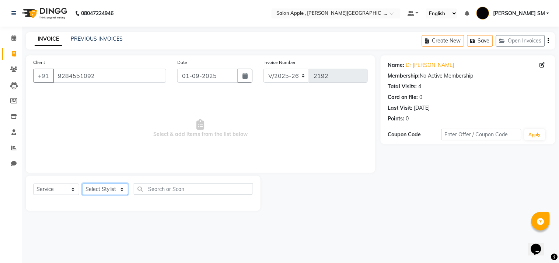
click at [116, 189] on select "Select Stylist" at bounding box center [105, 188] width 46 height 11
click at [116, 190] on select "Select Stylist" at bounding box center [105, 188] width 46 height 11
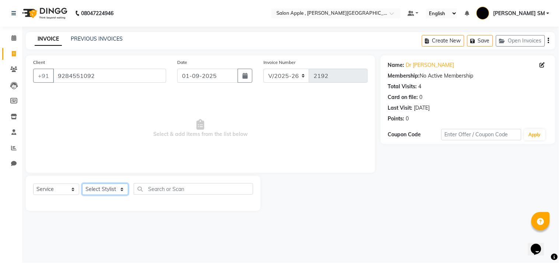
click at [116, 191] on select "Select Stylist" at bounding box center [105, 188] width 46 height 11
click at [116, 192] on select "Select Stylist" at bounding box center [105, 188] width 46 height 11
click at [97, 39] on link "PREVIOUS INVOICES" at bounding box center [97, 38] width 52 height 7
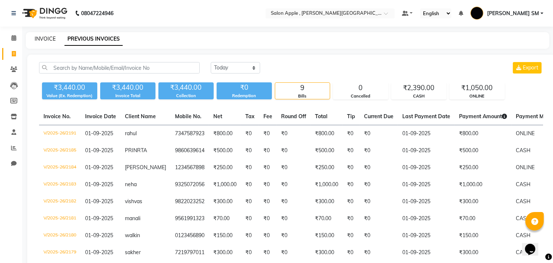
click at [42, 39] on link "INVOICE" at bounding box center [45, 38] width 21 height 7
select select "521"
select select "service"
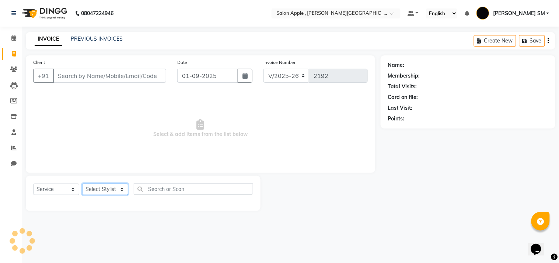
click at [113, 190] on select "Select Stylist" at bounding box center [105, 188] width 46 height 11
click at [112, 189] on select "Select Stylist" at bounding box center [105, 188] width 46 height 11
click at [112, 189] on select "Select Stylist Abhishek [PERSON_NAME] [PERSON_NAME] [PERSON_NAME] SM NEHA [PERS…" at bounding box center [105, 188] width 46 height 11
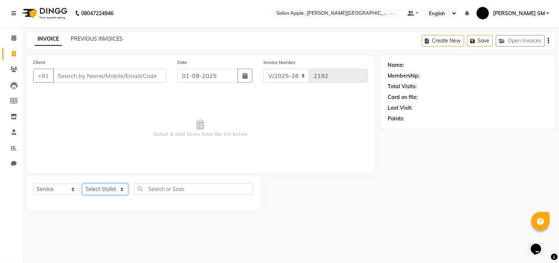
select select "24657"
click at [82, 184] on select "Select Stylist Abhishek [PERSON_NAME] [PERSON_NAME] [PERSON_NAME] SM NEHA [PERS…" at bounding box center [105, 188] width 46 height 11
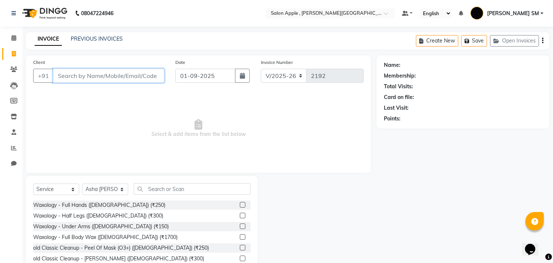
click at [97, 74] on input "Client" at bounding box center [108, 76] width 111 height 14
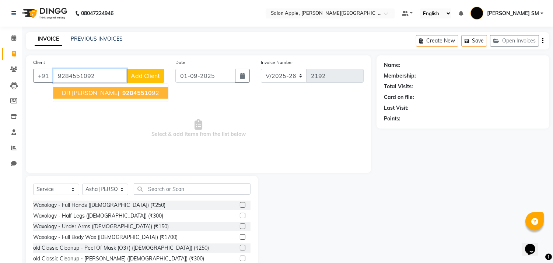
type input "9284551092"
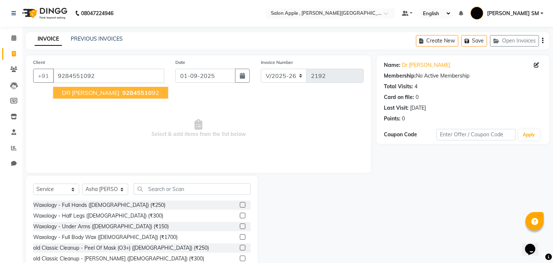
click at [81, 89] on span "DR [PERSON_NAME]" at bounding box center [91, 92] width 58 height 7
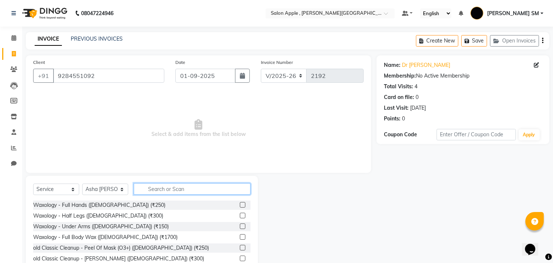
click at [166, 194] on input "text" at bounding box center [192, 188] width 117 height 11
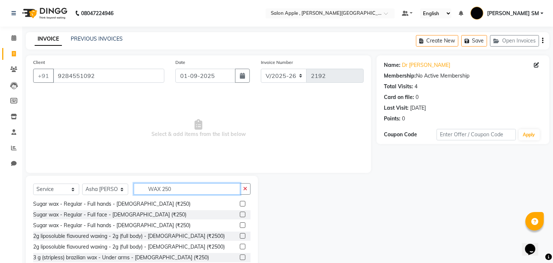
scroll to position [32, 0]
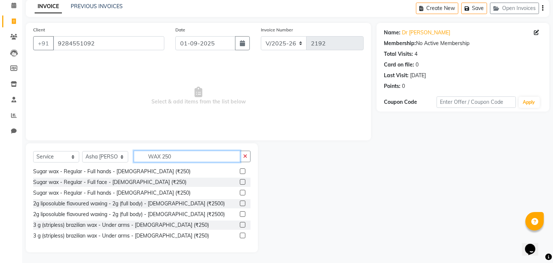
type input "WAX 250"
click at [232, 223] on div "3 g (stripless) brazilian wax - Under arms - [DEMOGRAPHIC_DATA] (₹250)" at bounding box center [142, 224] width 218 height 9
click at [240, 222] on label at bounding box center [243, 225] width 6 height 6
click at [240, 222] on input "checkbox" at bounding box center [242, 224] width 5 height 5
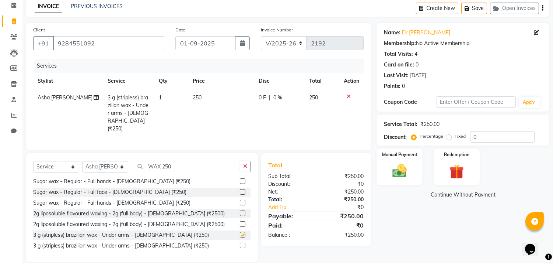
checkbox input "false"
click at [185, 164] on input "WAX 250" at bounding box center [187, 165] width 107 height 11
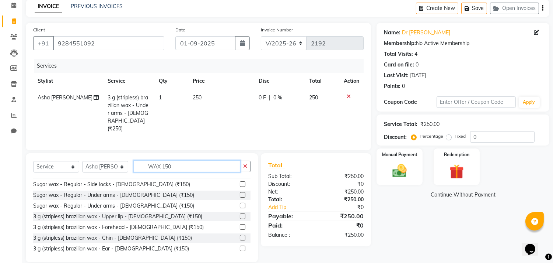
scroll to position [12, 0]
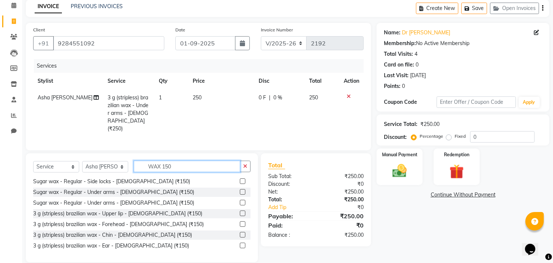
type input "WAX 150"
click at [240, 210] on label at bounding box center [243, 213] width 6 height 6
click at [240, 211] on input "checkbox" at bounding box center [242, 213] width 5 height 5
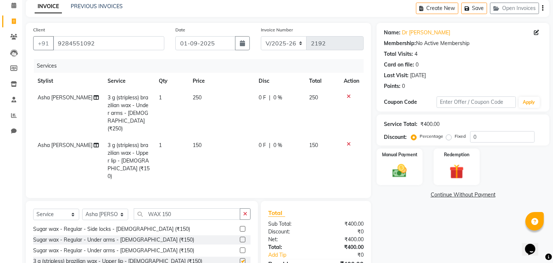
checkbox input "false"
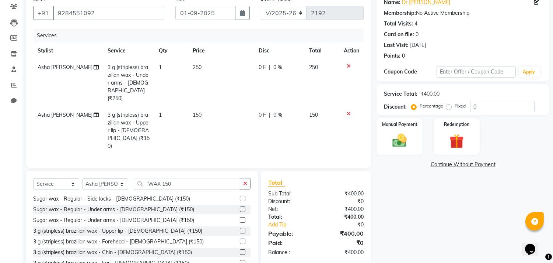
scroll to position [81, 0]
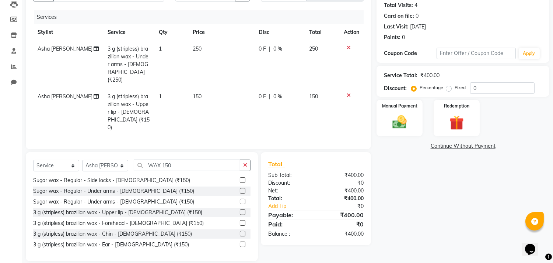
click at [240, 230] on label at bounding box center [243, 233] width 6 height 6
click at [240, 231] on input "checkbox" at bounding box center [242, 233] width 5 height 5
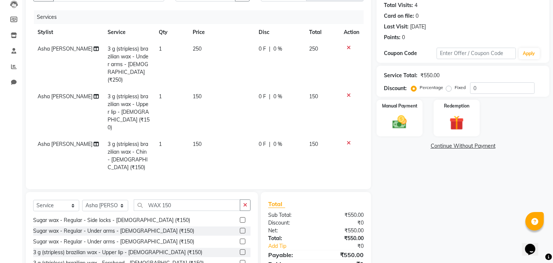
checkbox input "false"
click at [414, 117] on div "Manual Payment" at bounding box center [400, 118] width 48 height 38
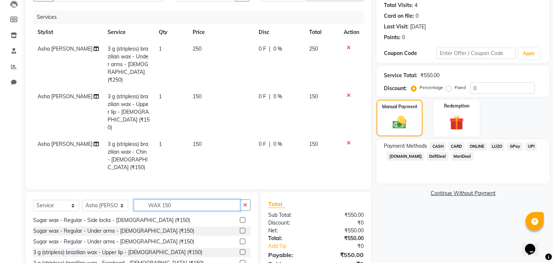
click at [206, 199] on input "WAX 150" at bounding box center [187, 204] width 107 height 11
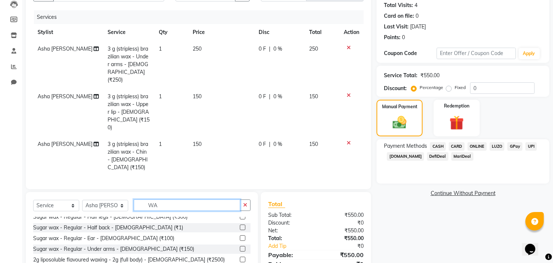
type input "W"
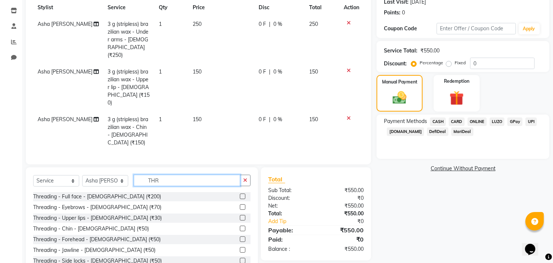
scroll to position [113, 0]
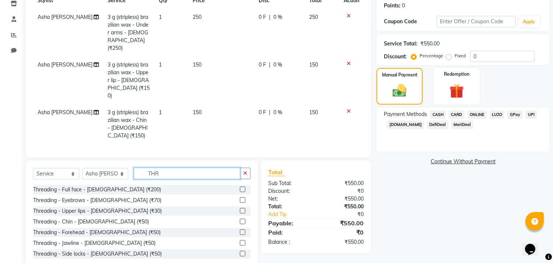
type input "THR"
click at [240, 197] on label at bounding box center [243, 200] width 6 height 6
click at [240, 198] on input "checkbox" at bounding box center [242, 200] width 5 height 5
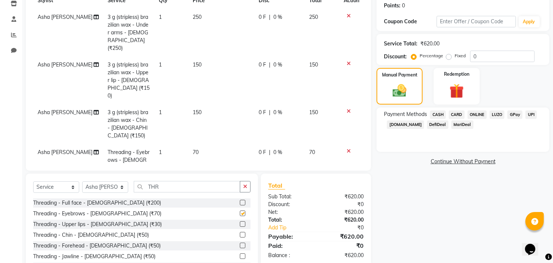
checkbox input "false"
click at [240, 244] on label at bounding box center [243, 245] width 6 height 6
click at [240, 244] on input "checkbox" at bounding box center [242, 245] width 5 height 5
checkbox input "false"
click at [455, 55] on label "Fixed" at bounding box center [460, 55] width 11 height 7
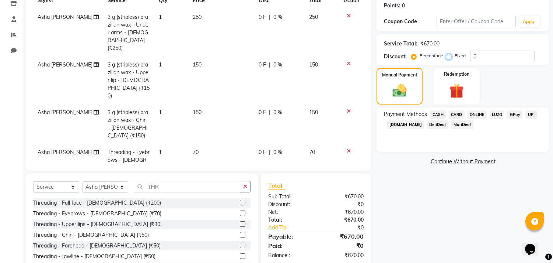
click at [448, 55] on input "Fixed" at bounding box center [450, 55] width 5 height 5
radio input "true"
click at [480, 56] on input "0" at bounding box center [502, 56] width 65 height 11
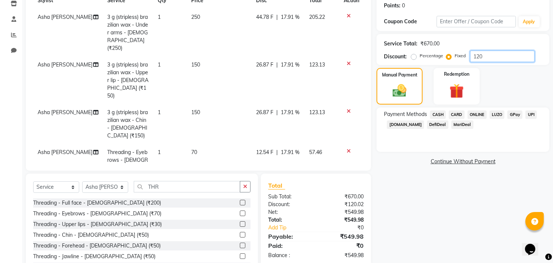
type input "120"
click at [482, 114] on span "ONLINE" at bounding box center [477, 114] width 19 height 8
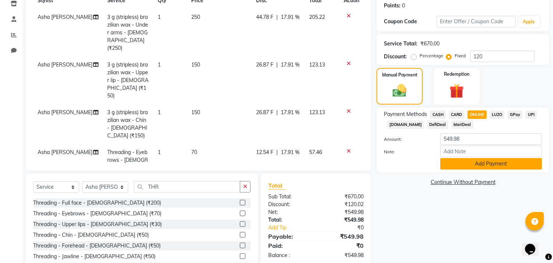
click at [470, 161] on button "Add Payment" at bounding box center [492, 163] width 102 height 11
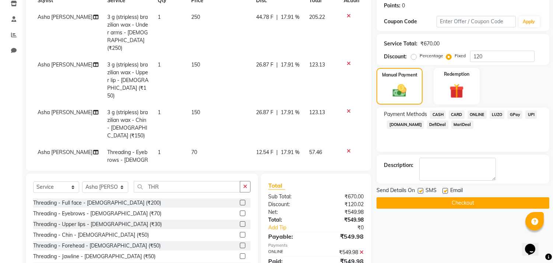
click at [421, 204] on button "Checkout" at bounding box center [463, 202] width 173 height 11
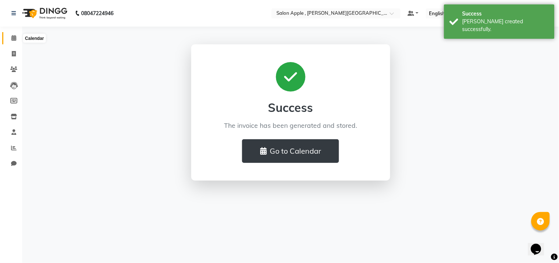
click at [20, 38] on body "08047224946 Select Location × Salon Apple , [PERSON_NAME] Road Default Panel My…" at bounding box center [279, 131] width 559 height 263
click at [11, 36] on icon at bounding box center [13, 38] width 5 height 6
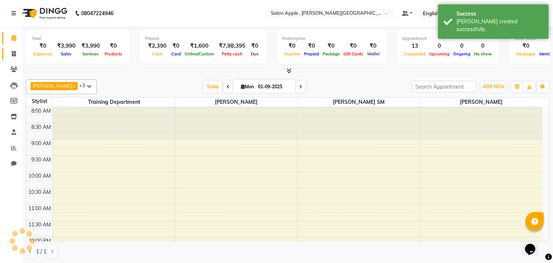
click at [13, 50] on span at bounding box center [13, 54] width 13 height 8
select select "service"
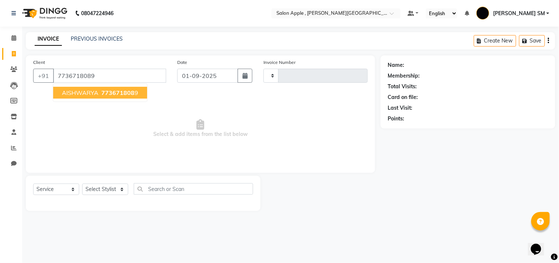
type input "7736718089"
click at [76, 97] on button "AISHWARYA 773671808 9" at bounding box center [100, 93] width 94 height 12
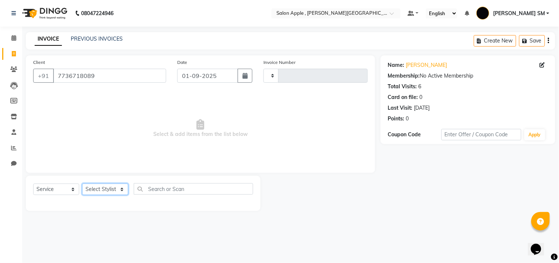
click at [98, 188] on select "Select Stylist Abhishek [PERSON_NAME] [PERSON_NAME] [PERSON_NAME] SM NEHA [PERS…" at bounding box center [105, 188] width 46 height 11
select select "24657"
click at [82, 184] on select "Select Stylist Abhishek [PERSON_NAME] [PERSON_NAME] [PERSON_NAME] SM NEHA [PERS…" at bounding box center [105, 188] width 46 height 11
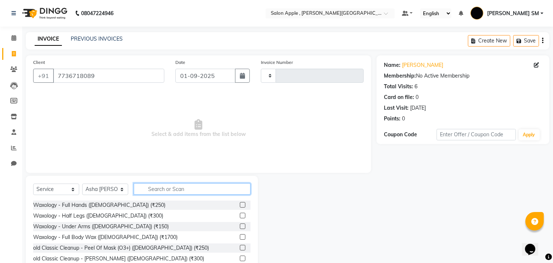
click at [149, 187] on input "text" at bounding box center [192, 188] width 117 height 11
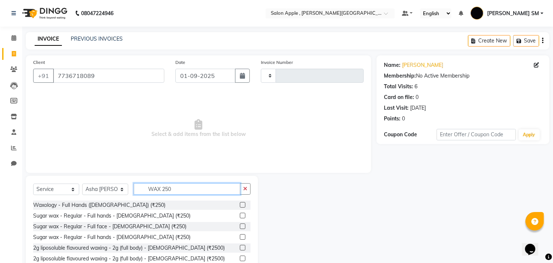
type input "WAX 250"
click at [240, 204] on label at bounding box center [243, 205] width 6 height 6
click at [240, 204] on input "checkbox" at bounding box center [242, 204] width 5 height 5
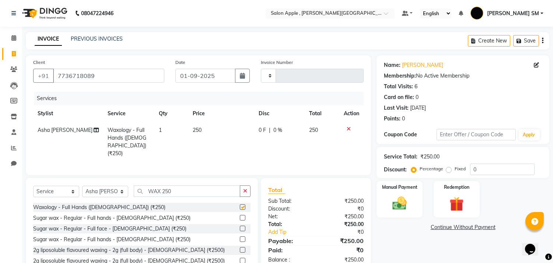
checkbox input "false"
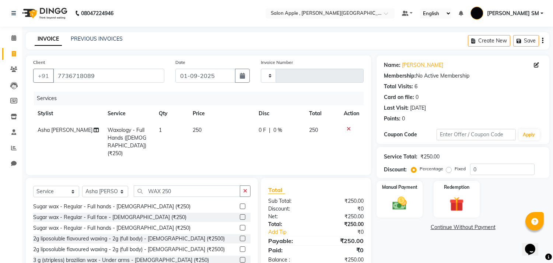
scroll to position [34, 0]
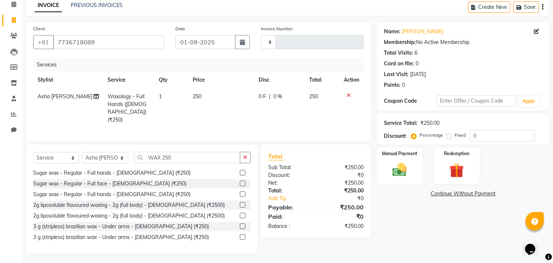
click at [240, 234] on label at bounding box center [243, 237] width 6 height 6
click at [240, 234] on input "checkbox" at bounding box center [242, 236] width 5 height 5
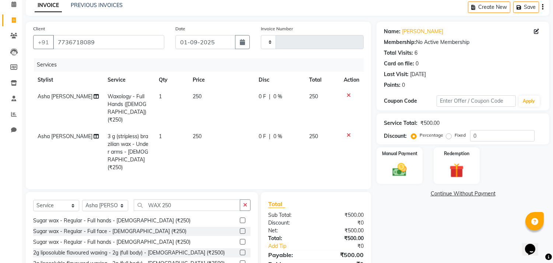
checkbox input "false"
click at [399, 158] on div "Manual Payment" at bounding box center [400, 165] width 48 height 38
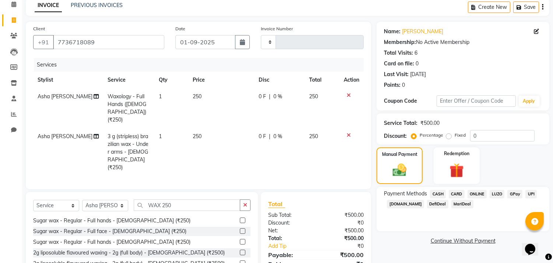
click at [481, 192] on span "ONLINE" at bounding box center [477, 194] width 19 height 8
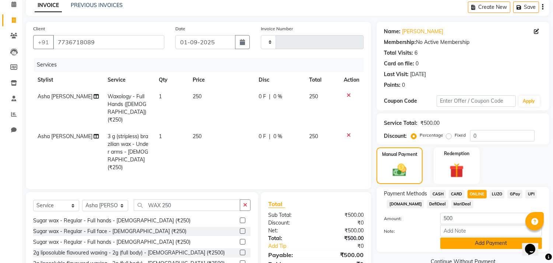
click at [488, 241] on button "Add Payment" at bounding box center [492, 242] width 102 height 11
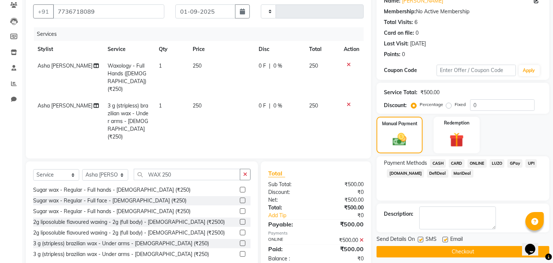
scroll to position [73, 0]
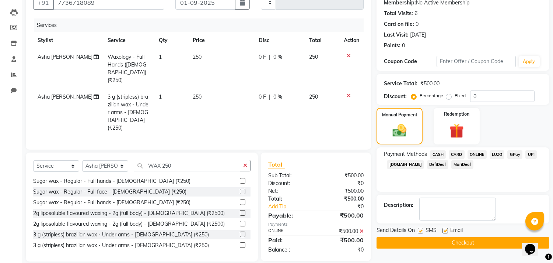
click at [482, 241] on button "Checkout" at bounding box center [463, 242] width 173 height 11
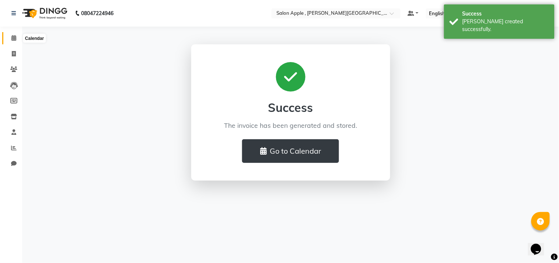
click at [12, 39] on icon at bounding box center [13, 38] width 5 height 6
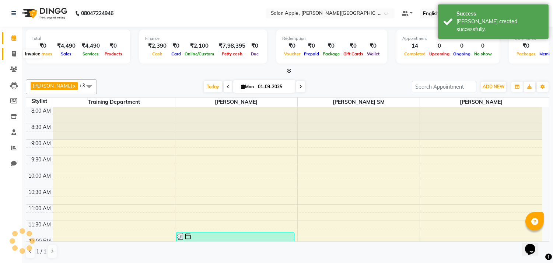
click at [14, 52] on icon at bounding box center [14, 54] width 4 height 6
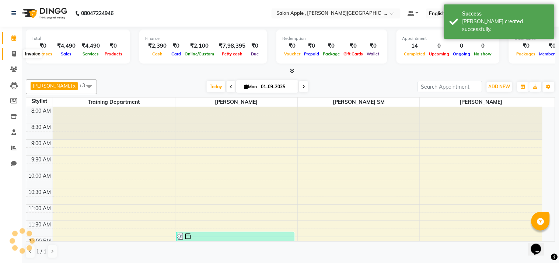
select select "521"
select select "service"
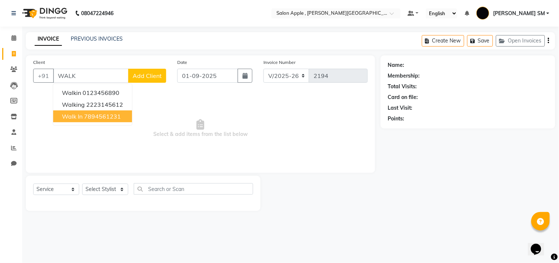
click at [112, 117] on ngb-highlight "7894561231" at bounding box center [102, 115] width 37 height 7
type input "7894561231"
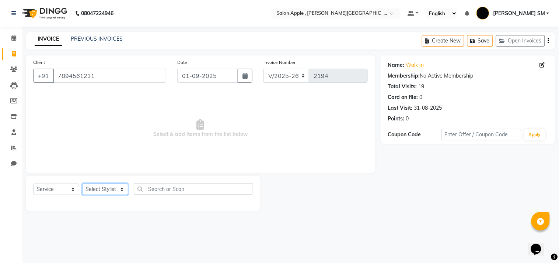
click at [108, 187] on select "Select Stylist Abhishek [PERSON_NAME] [PERSON_NAME] [PERSON_NAME] SM NEHA [PERS…" at bounding box center [105, 188] width 46 height 11
select select "70318"
click at [82, 184] on select "Select Stylist Abhishek [PERSON_NAME] [PERSON_NAME] [PERSON_NAME] SM NEHA [PERS…" at bounding box center [105, 188] width 46 height 11
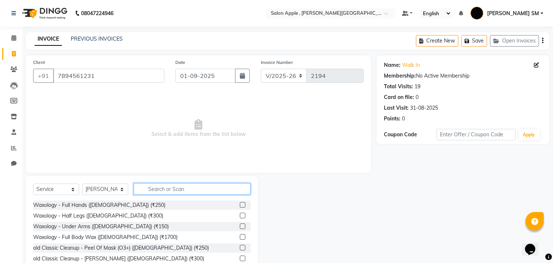
click at [176, 191] on input "text" at bounding box center [192, 188] width 117 height 11
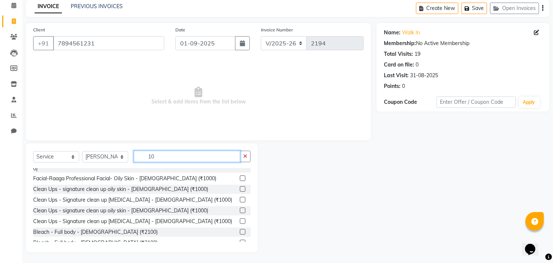
scroll to position [425, 0]
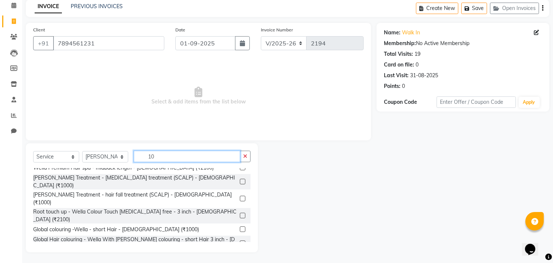
type input "1"
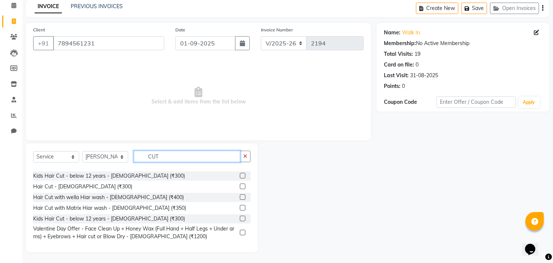
scroll to position [82, 0]
type input "CUT"
click at [240, 185] on label at bounding box center [243, 187] width 6 height 6
click at [240, 185] on input "checkbox" at bounding box center [242, 186] width 5 height 5
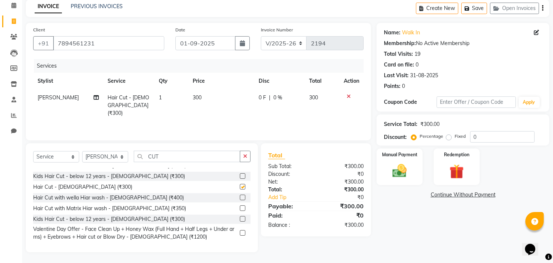
checkbox input "false"
click at [455, 137] on label "Fixed" at bounding box center [460, 136] width 11 height 7
click at [448, 137] on input "Fixed" at bounding box center [450, 135] width 5 height 5
radio input "true"
click at [510, 135] on input "0" at bounding box center [502, 136] width 65 height 11
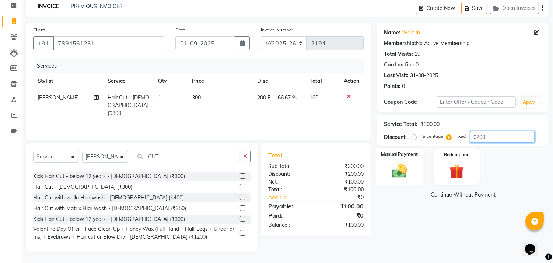
type input "0200"
click at [411, 166] on img at bounding box center [400, 170] width 24 height 17
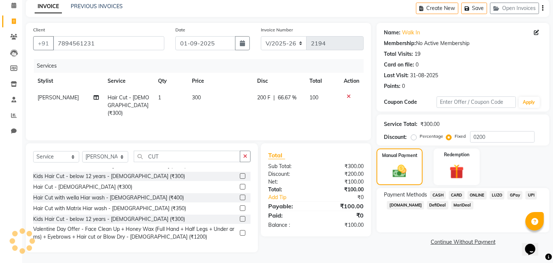
click at [480, 192] on span "ONLINE" at bounding box center [477, 195] width 19 height 8
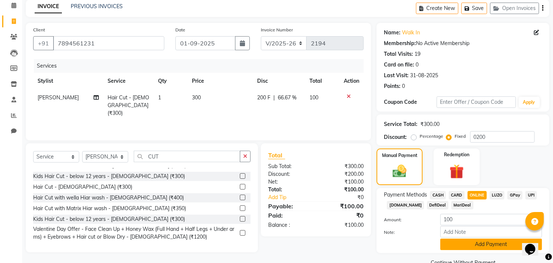
click at [475, 243] on button "Add Payment" at bounding box center [492, 243] width 102 height 11
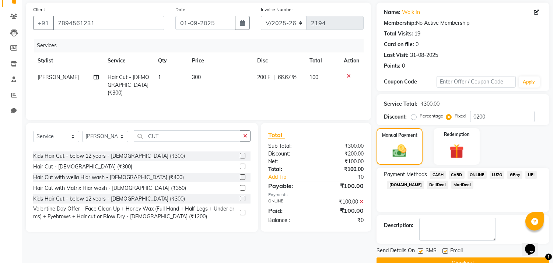
scroll to position [69, 0]
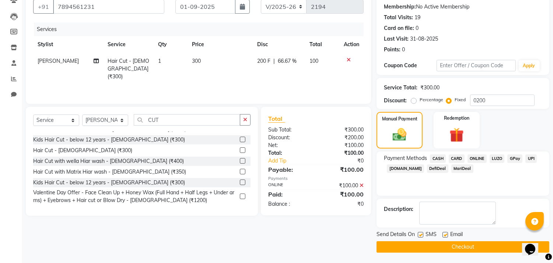
click at [472, 247] on button "Checkout" at bounding box center [463, 246] width 173 height 11
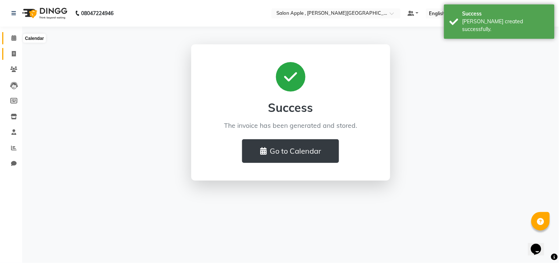
click at [15, 38] on icon at bounding box center [13, 38] width 5 height 6
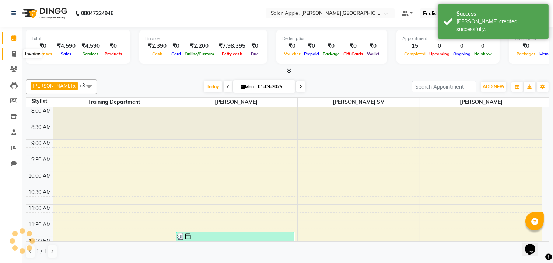
scroll to position [308, 0]
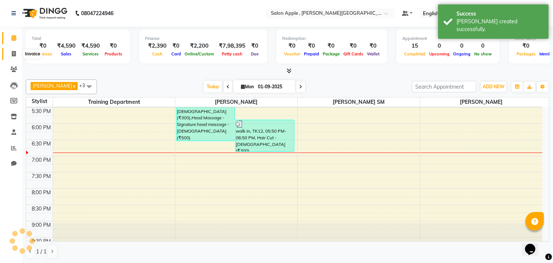
click at [14, 55] on icon at bounding box center [14, 54] width 4 height 6
select select "service"
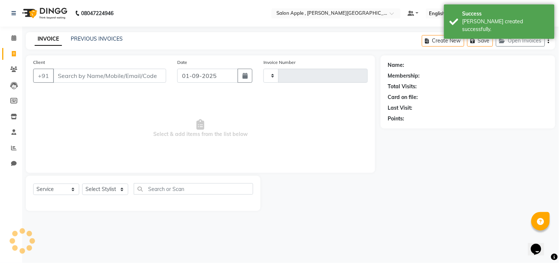
type input "2195"
select select "521"
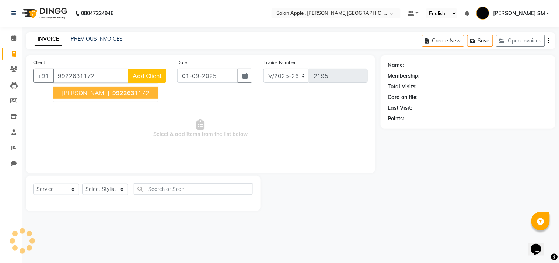
type input "9922631172"
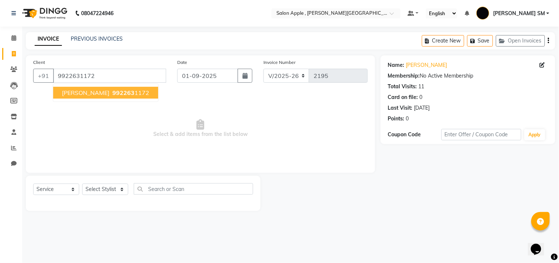
click at [90, 94] on span "[PERSON_NAME]" at bounding box center [86, 92] width 48 height 7
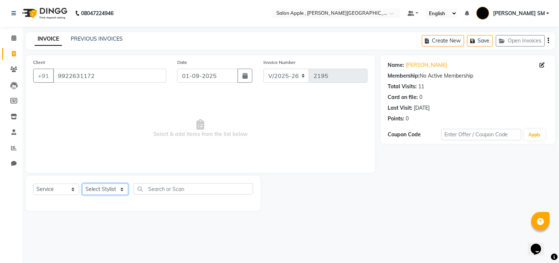
click at [104, 192] on select "Select Stylist Abhishek [PERSON_NAME] [PERSON_NAME] [PERSON_NAME] SM NEHA [PERS…" at bounding box center [105, 188] width 46 height 11
select select "24657"
click at [82, 184] on select "Select Stylist Abhishek [PERSON_NAME] [PERSON_NAME] [PERSON_NAME] SM NEHA [PERS…" at bounding box center [105, 188] width 46 height 11
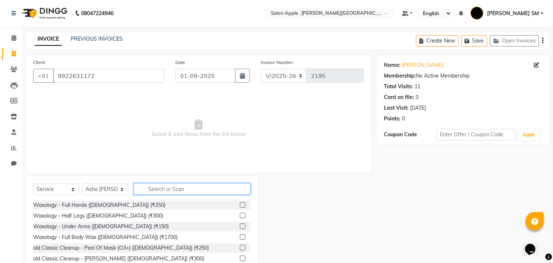
click at [164, 190] on input "text" at bounding box center [192, 188] width 117 height 11
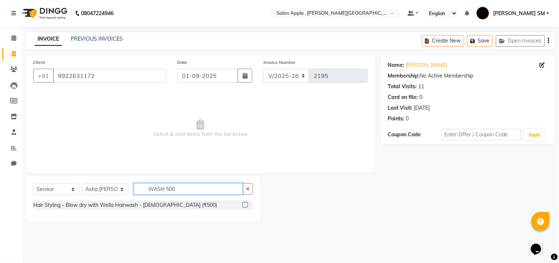
type input "WASH 500"
click at [245, 204] on label at bounding box center [246, 205] width 6 height 6
click at [245, 204] on input "checkbox" at bounding box center [245, 204] width 5 height 5
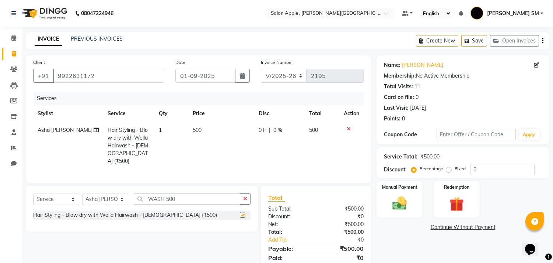
checkbox input "false"
click at [414, 199] on div "Manual Payment" at bounding box center [400, 199] width 48 height 38
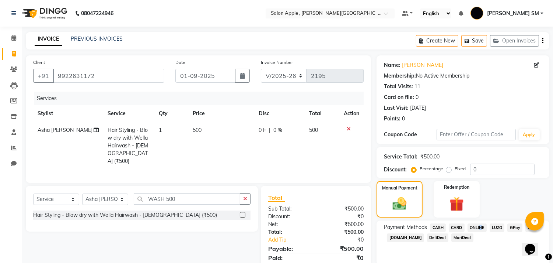
click at [479, 226] on span "ONLINE" at bounding box center [477, 227] width 19 height 8
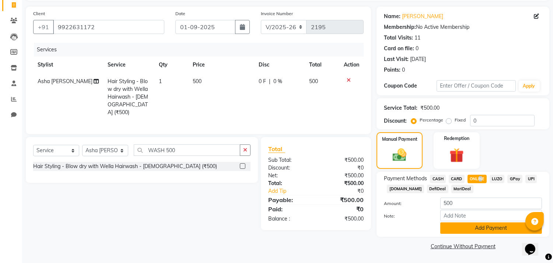
click at [478, 231] on button "Add Payment" at bounding box center [492, 227] width 102 height 11
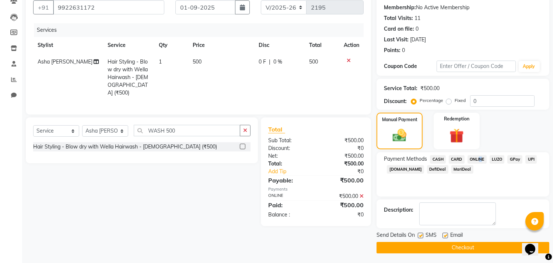
scroll to position [69, 0]
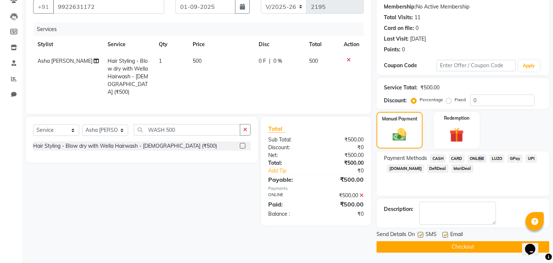
click at [477, 245] on button "Checkout" at bounding box center [463, 246] width 173 height 11
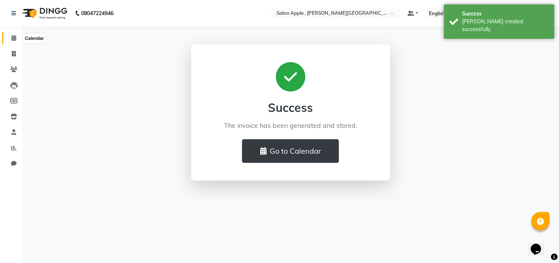
click at [11, 38] on icon at bounding box center [13, 38] width 5 height 6
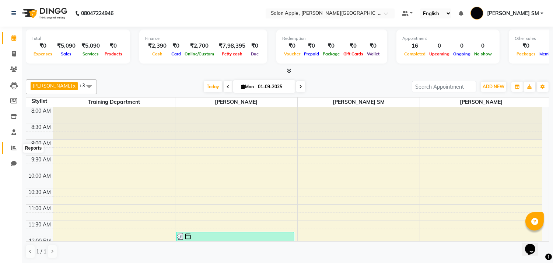
click at [12, 145] on icon at bounding box center [14, 148] width 6 height 6
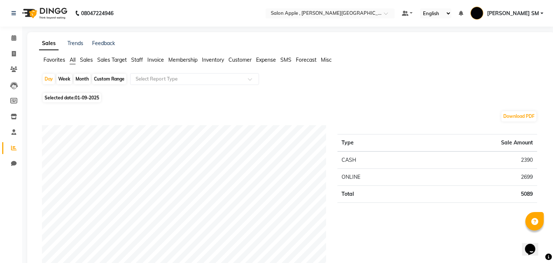
click at [82, 77] on div "Month" at bounding box center [82, 79] width 17 height 10
select select "9"
select select "2025"
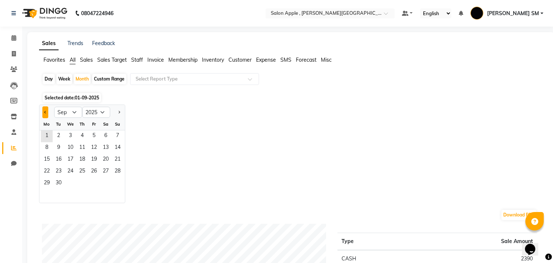
click at [47, 113] on button "Previous month" at bounding box center [45, 112] width 6 height 12
select select "6"
click at [13, 38] on icon at bounding box center [13, 38] width 5 height 6
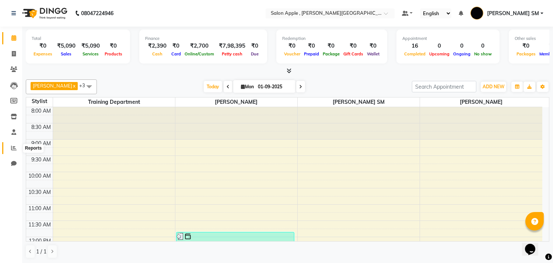
click at [12, 146] on icon at bounding box center [14, 148] width 6 height 6
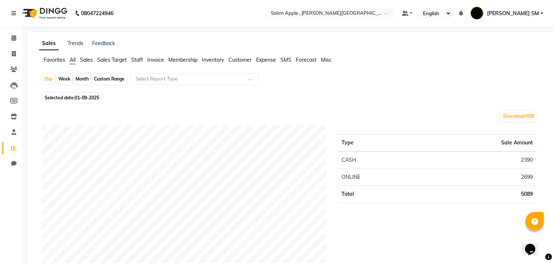
click at [80, 80] on div "Month" at bounding box center [82, 79] width 17 height 10
select select "9"
select select "2025"
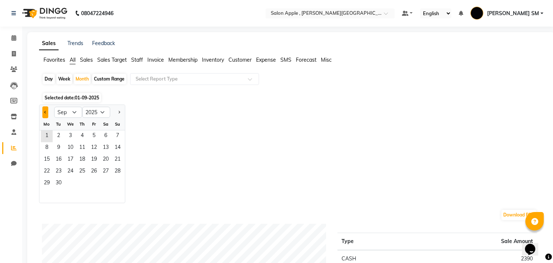
click at [46, 110] on button "Previous month" at bounding box center [45, 112] width 6 height 12
select select "8"
click at [95, 137] on span "1" at bounding box center [94, 136] width 12 height 12
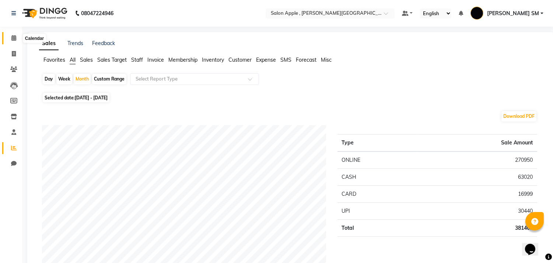
click at [14, 37] on icon at bounding box center [13, 38] width 5 height 6
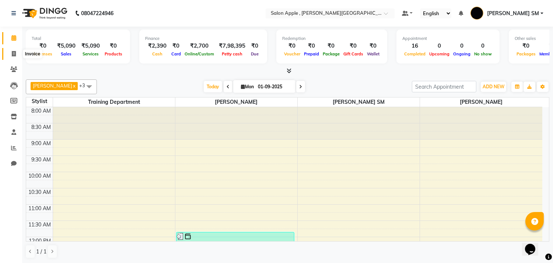
click at [16, 53] on span at bounding box center [13, 54] width 13 height 8
select select "service"
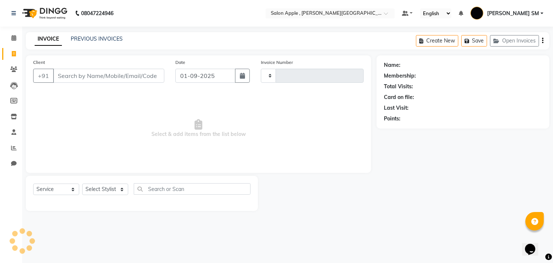
type input "2196"
select select "521"
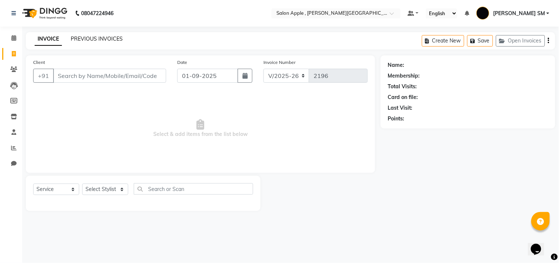
click at [100, 39] on link "PREVIOUS INVOICES" at bounding box center [97, 38] width 52 height 7
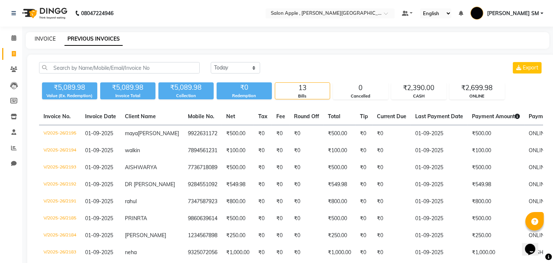
click at [53, 38] on link "INVOICE" at bounding box center [45, 38] width 21 height 7
select select "service"
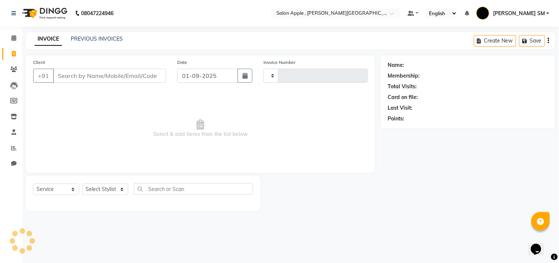
type input "2196"
select select "521"
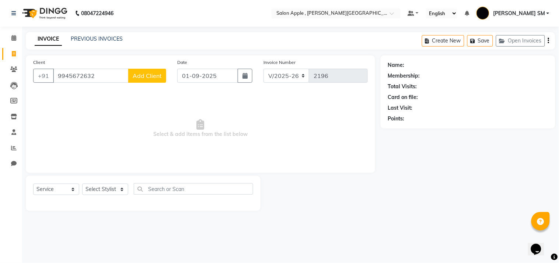
type input "9945672632"
click at [146, 80] on button "Add Client" at bounding box center [147, 76] width 38 height 14
select select "22"
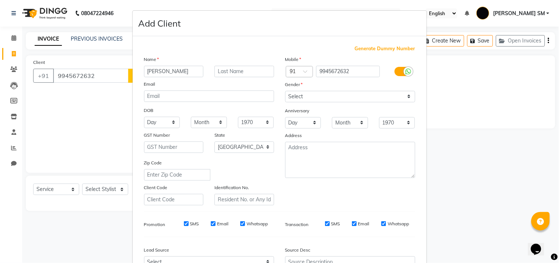
type input "[PERSON_NAME]"
click at [309, 95] on select "Select [DEMOGRAPHIC_DATA] [DEMOGRAPHIC_DATA] Other Prefer Not To Say" at bounding box center [350, 96] width 130 height 11
select select "[DEMOGRAPHIC_DATA]"
click at [285, 91] on select "Select [DEMOGRAPHIC_DATA] [DEMOGRAPHIC_DATA] Other Prefer Not To Say" at bounding box center [350, 96] width 130 height 11
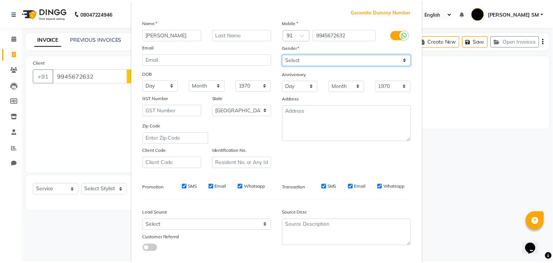
scroll to position [78, 0]
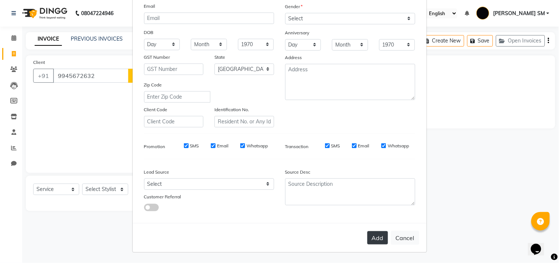
click at [378, 236] on button "Add" at bounding box center [378, 237] width 21 height 13
select select
select select "null"
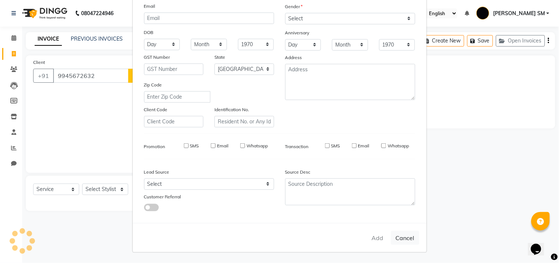
select select
checkbox input "false"
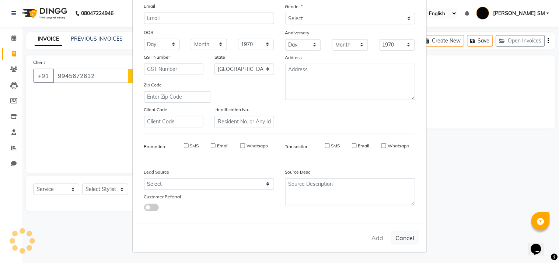
checkbox input "false"
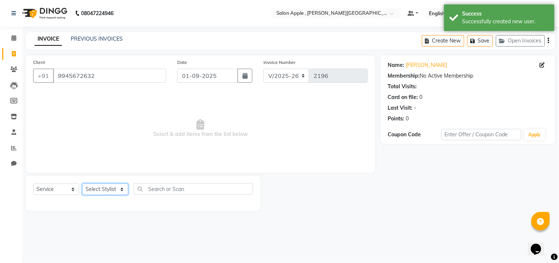
click at [104, 187] on select "Select Stylist Abhishek [PERSON_NAME] [PERSON_NAME] [PERSON_NAME] SM NEHA [PERS…" at bounding box center [105, 188] width 46 height 11
select select "70318"
click at [82, 184] on select "Select Stylist Abhishek [PERSON_NAME] [PERSON_NAME] [PERSON_NAME] SM NEHA [PERS…" at bounding box center [105, 188] width 46 height 11
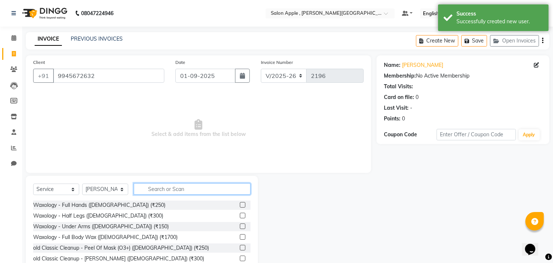
click at [159, 193] on input "text" at bounding box center [192, 188] width 117 height 11
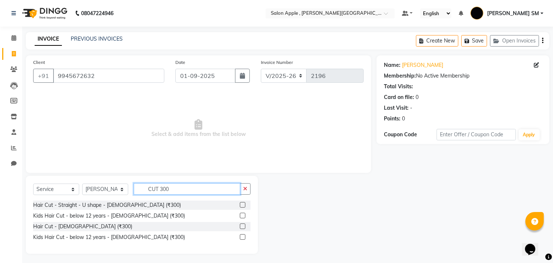
type input "CUT 300"
click at [242, 224] on label at bounding box center [243, 226] width 6 height 6
click at [242, 224] on input "checkbox" at bounding box center [242, 226] width 5 height 5
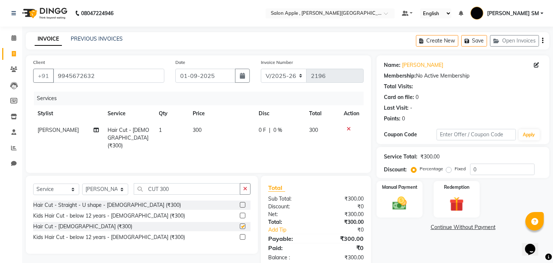
checkbox input "false"
click at [411, 198] on img at bounding box center [400, 203] width 24 height 17
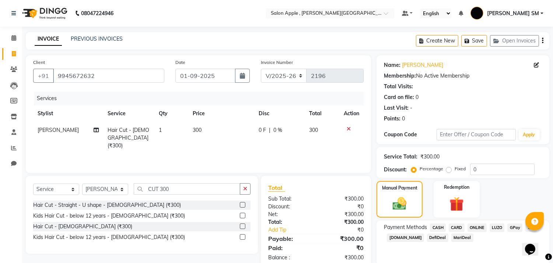
click at [437, 224] on span "CASH" at bounding box center [438, 227] width 16 height 8
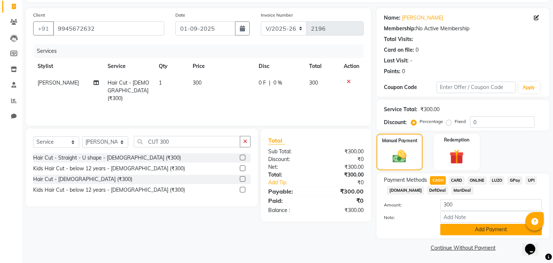
scroll to position [49, 0]
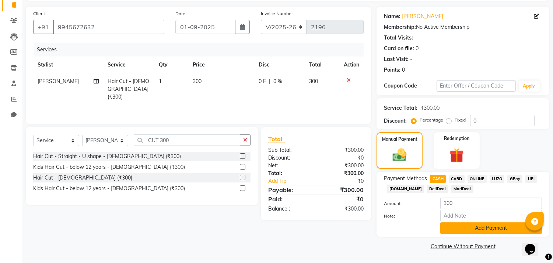
click at [452, 227] on button "Add Payment" at bounding box center [492, 227] width 102 height 11
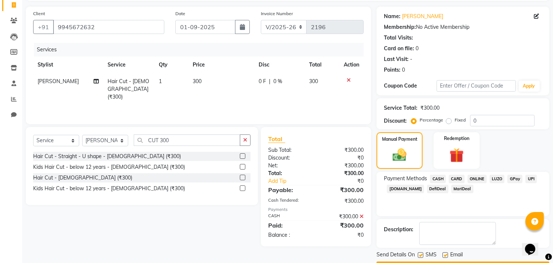
scroll to position [69, 0]
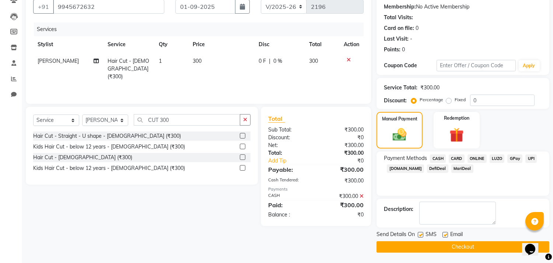
click at [445, 244] on button "Checkout" at bounding box center [463, 246] width 173 height 11
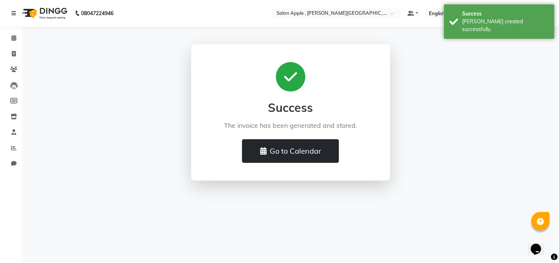
click at [303, 154] on button "Go to Calendar" at bounding box center [290, 151] width 97 height 24
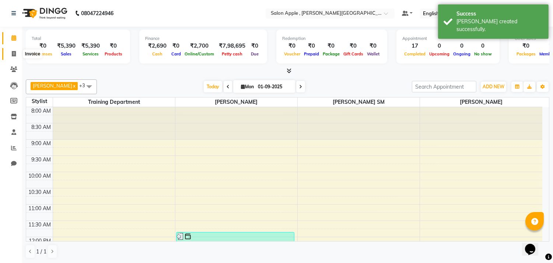
click at [15, 53] on icon at bounding box center [14, 54] width 4 height 6
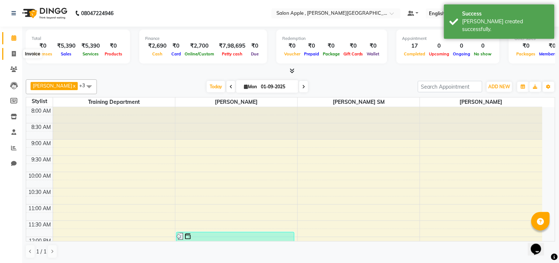
select select "521"
select select "service"
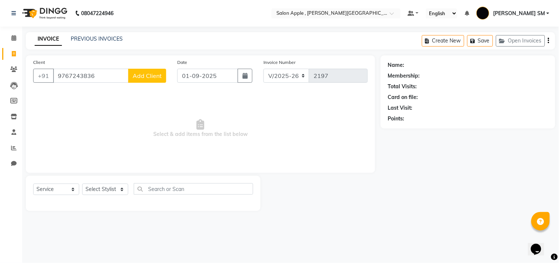
type input "9767243836"
click at [150, 79] on span "Add Client" at bounding box center [147, 75] width 29 height 7
select select "22"
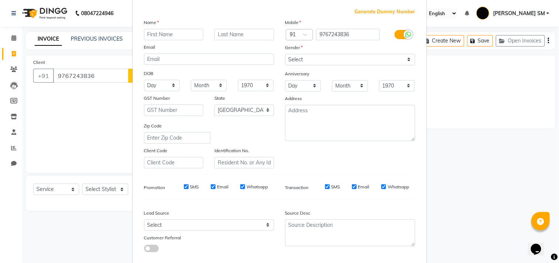
scroll to position [78, 0]
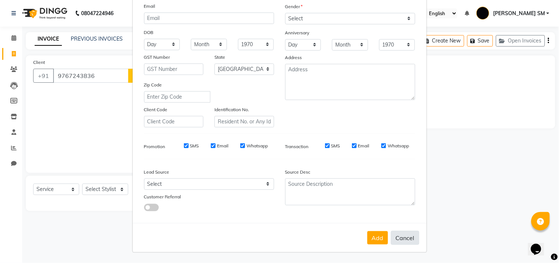
click at [400, 234] on button "Cancel" at bounding box center [405, 237] width 28 height 14
select select
select select "null"
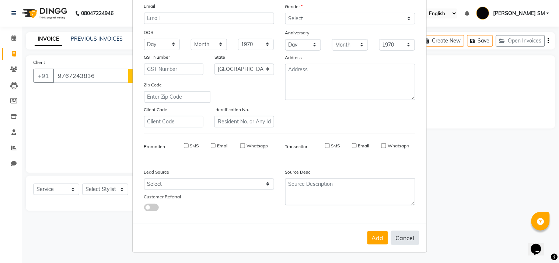
select select
checkbox input "false"
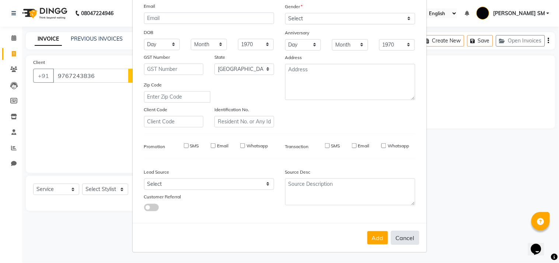
checkbox input "false"
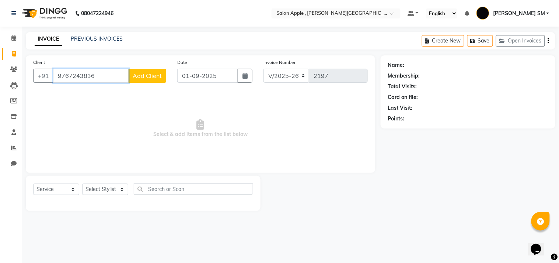
click at [95, 73] on input "9767243836" at bounding box center [91, 76] width 76 height 14
type input "9"
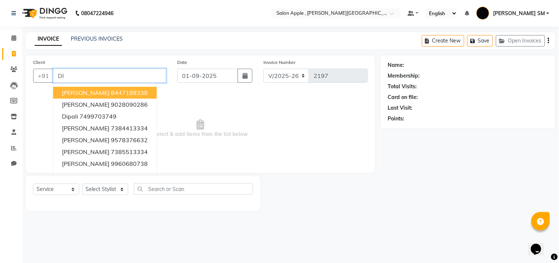
type input "D"
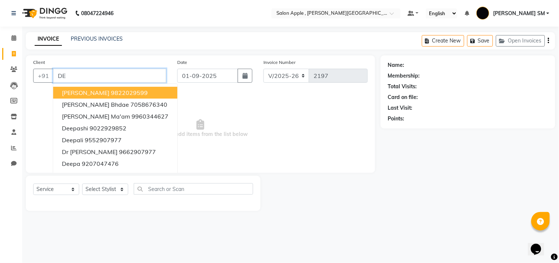
type input "D"
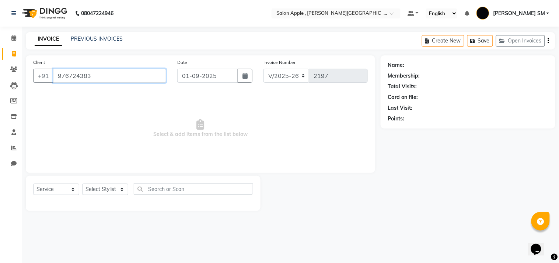
type input "9767243836"
click at [145, 75] on span "Add Client" at bounding box center [147, 75] width 29 height 7
select select "22"
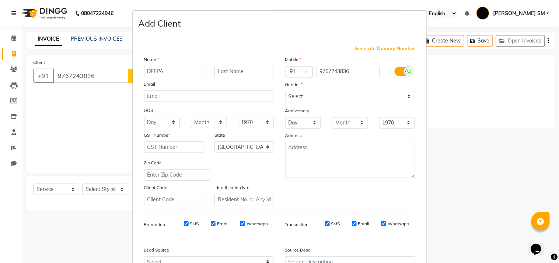
type input "DEEPA"
click at [345, 91] on select "Select [DEMOGRAPHIC_DATA] [DEMOGRAPHIC_DATA] Other Prefer Not To Say" at bounding box center [350, 96] width 130 height 11
select select "[DEMOGRAPHIC_DATA]"
click at [285, 91] on select "Select [DEMOGRAPHIC_DATA] [DEMOGRAPHIC_DATA] Other Prefer Not To Say" at bounding box center [350, 96] width 130 height 11
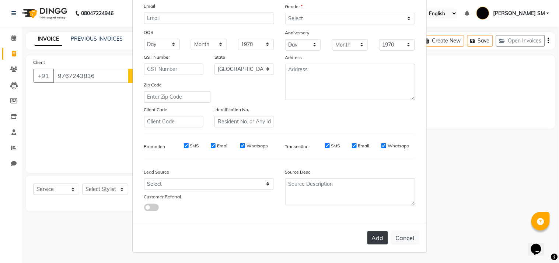
click at [370, 240] on button "Add" at bounding box center [378, 237] width 21 height 13
select select
select select "null"
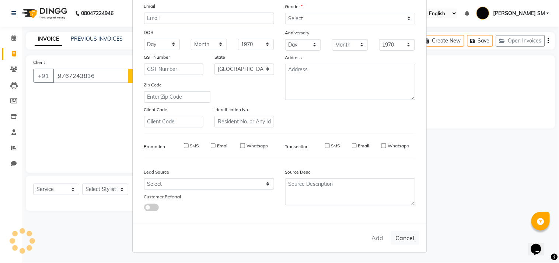
select select
checkbox input "false"
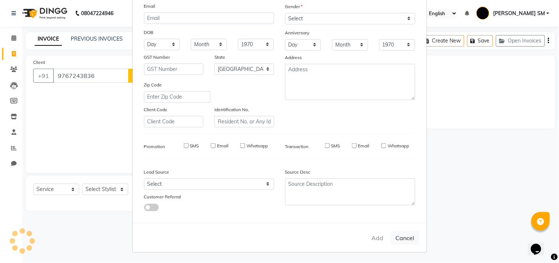
checkbox input "false"
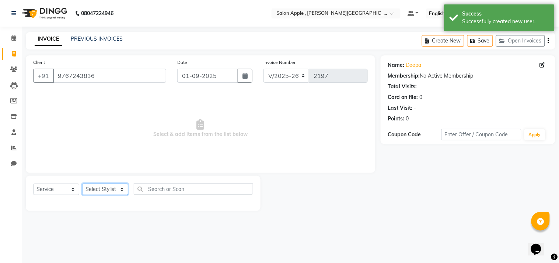
click at [107, 190] on select "Select Stylist Abhishek [PERSON_NAME] [PERSON_NAME] [PERSON_NAME] SM NEHA [PERS…" at bounding box center [105, 188] width 46 height 11
select select "70318"
click at [82, 184] on select "Select Stylist Abhishek [PERSON_NAME] [PERSON_NAME] [PERSON_NAME] SM NEHA [PERS…" at bounding box center [105, 188] width 46 height 11
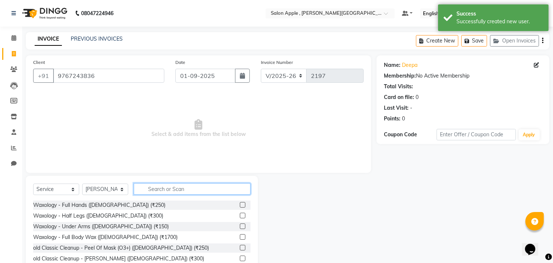
click at [165, 188] on input "text" at bounding box center [192, 188] width 117 height 11
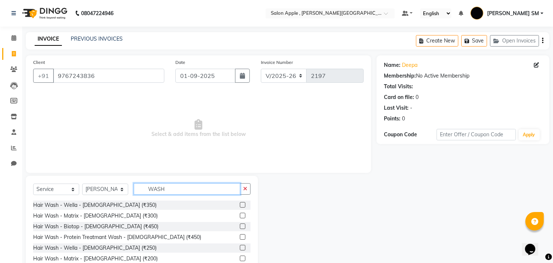
type input "WASH"
click at [240, 227] on label at bounding box center [243, 226] width 6 height 6
click at [240, 227] on input "checkbox" at bounding box center [242, 226] width 5 height 5
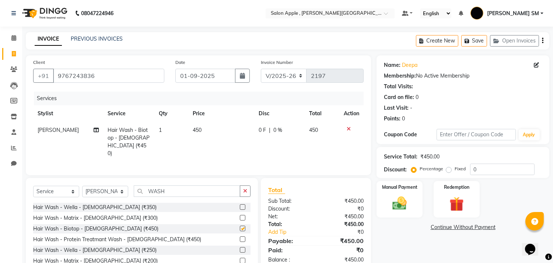
checkbox input "false"
drag, startPoint x: 446, startPoint y: 168, endPoint x: 451, endPoint y: 170, distance: 5.3
click at [455, 168] on label "Fixed" at bounding box center [460, 168] width 11 height 7
click at [448, 168] on input "Fixed" at bounding box center [450, 168] width 5 height 5
radio input "true"
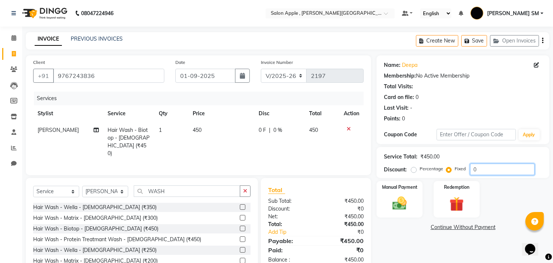
click at [493, 171] on input "0" at bounding box center [502, 168] width 65 height 11
type input "050"
click at [410, 190] on div "Manual Payment" at bounding box center [400, 199] width 48 height 38
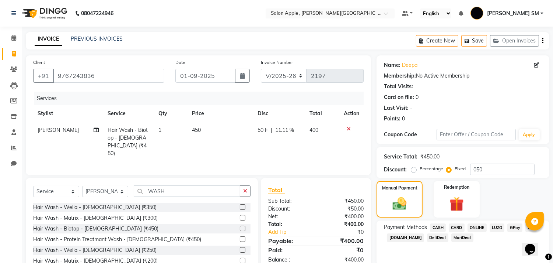
click at [471, 229] on span "ONLINE" at bounding box center [477, 227] width 19 height 8
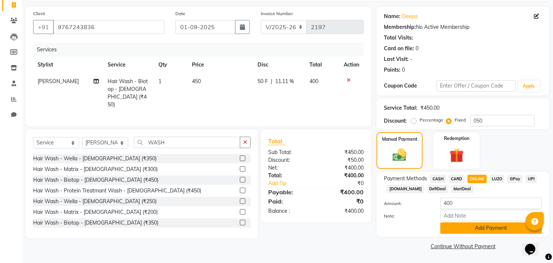
click at [468, 231] on button "Add Payment" at bounding box center [492, 227] width 102 height 11
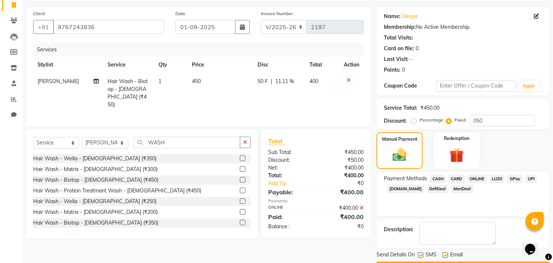
scroll to position [69, 0]
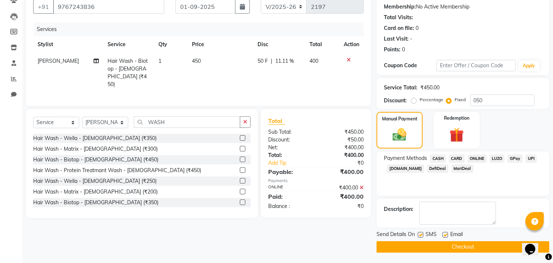
click at [444, 245] on button "Checkout" at bounding box center [463, 246] width 173 height 11
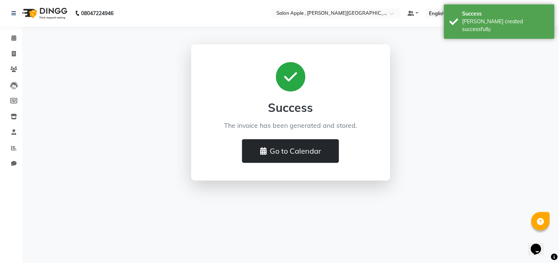
click at [289, 152] on button "Go to Calendar" at bounding box center [290, 151] width 97 height 24
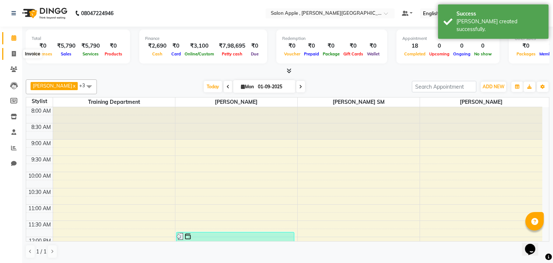
click at [12, 55] on icon at bounding box center [14, 54] width 4 height 6
select select "521"
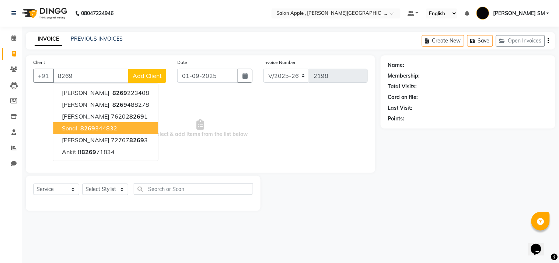
click at [102, 130] on ngb-highlight "8269 344832" at bounding box center [98, 127] width 38 height 7
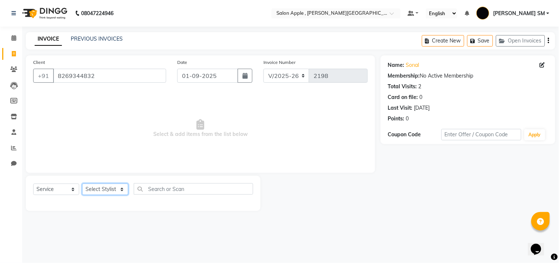
click at [116, 188] on select "Select Stylist Abhishek [PERSON_NAME] [PERSON_NAME] [PERSON_NAME] SM NEHA [PERS…" at bounding box center [105, 188] width 46 height 11
click at [82, 184] on select "Select Stylist Abhishek [PERSON_NAME] [PERSON_NAME] [PERSON_NAME] SM NEHA [PERS…" at bounding box center [105, 188] width 46 height 11
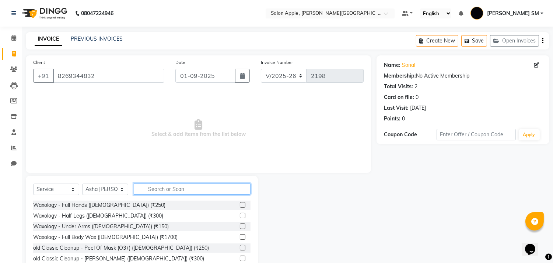
click at [155, 187] on input "text" at bounding box center [192, 188] width 117 height 11
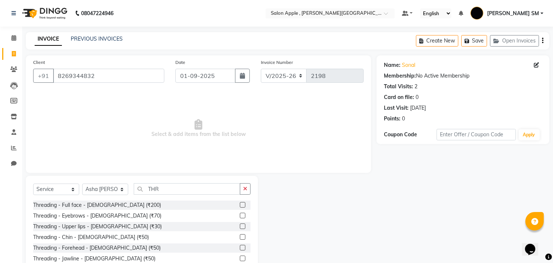
click at [240, 215] on label at bounding box center [243, 215] width 6 height 6
click at [240, 215] on input "checkbox" at bounding box center [242, 215] width 5 height 5
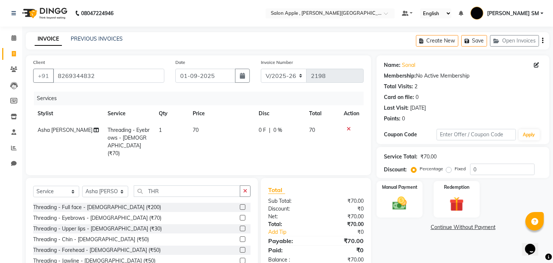
click at [240, 227] on label at bounding box center [243, 228] width 6 height 6
click at [240, 227] on input "checkbox" at bounding box center [242, 228] width 5 height 5
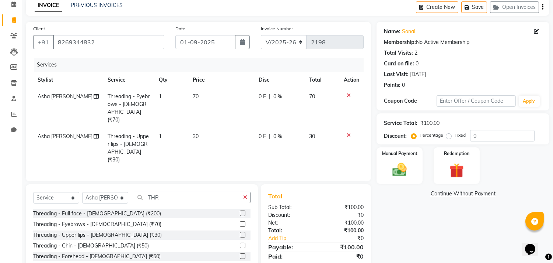
scroll to position [65, 0]
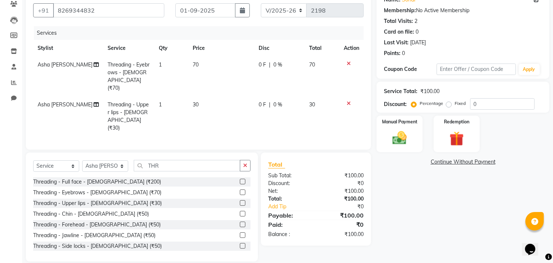
click at [240, 221] on label at bounding box center [243, 224] width 6 height 6
click at [240, 222] on input "checkbox" at bounding box center [242, 224] width 5 height 5
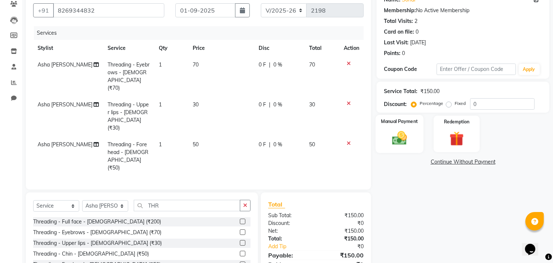
click at [412, 137] on div "Manual Payment" at bounding box center [400, 134] width 48 height 38
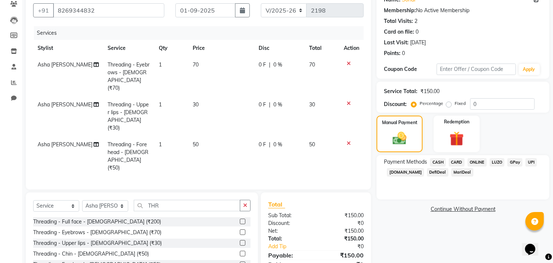
click at [470, 163] on span "ONLINE" at bounding box center [477, 162] width 19 height 8
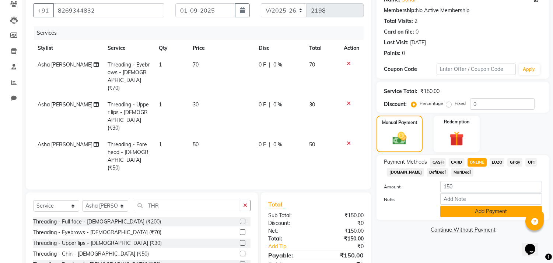
click at [470, 212] on button "Add Payment" at bounding box center [492, 210] width 102 height 11
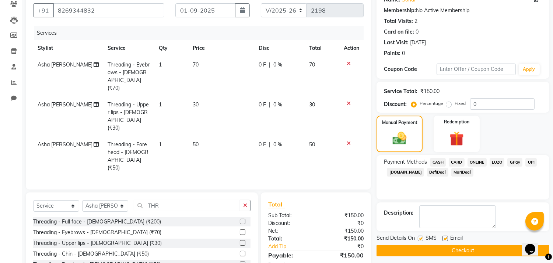
scroll to position [97, 0]
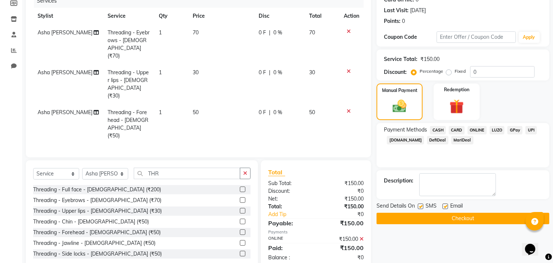
click at [470, 218] on button "Checkout" at bounding box center [463, 217] width 173 height 11
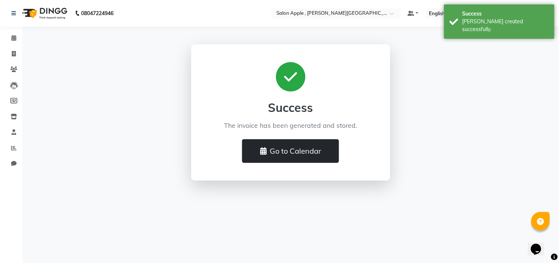
click at [274, 159] on button "Go to Calendar" at bounding box center [290, 151] width 97 height 24
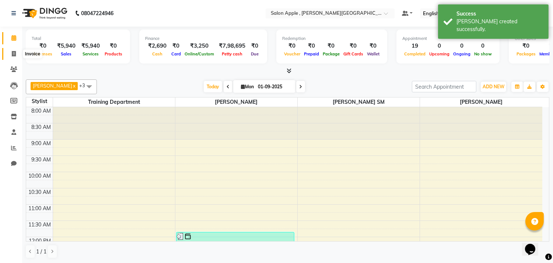
click at [10, 53] on span at bounding box center [13, 54] width 13 height 8
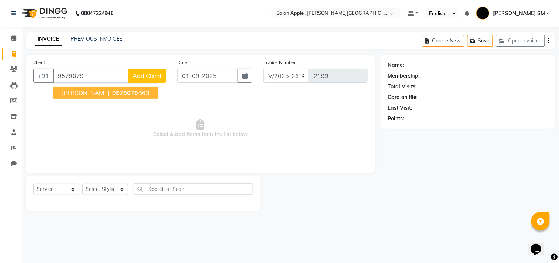
click at [124, 97] on button "[PERSON_NAME] 9579079 863" at bounding box center [105, 93] width 105 height 12
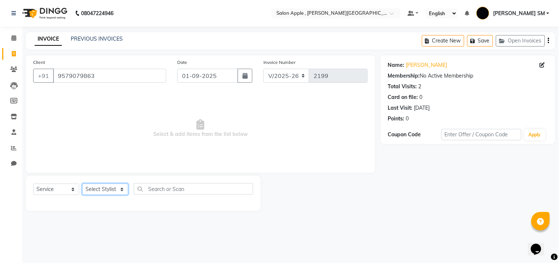
click at [95, 187] on select "Select Stylist Abhishek [PERSON_NAME] [PERSON_NAME] [PERSON_NAME] SM NEHA [PERS…" at bounding box center [105, 188] width 46 height 11
click at [82, 184] on select "Select Stylist Abhishek [PERSON_NAME] [PERSON_NAME] [PERSON_NAME] SM NEHA [PERS…" at bounding box center [105, 188] width 46 height 11
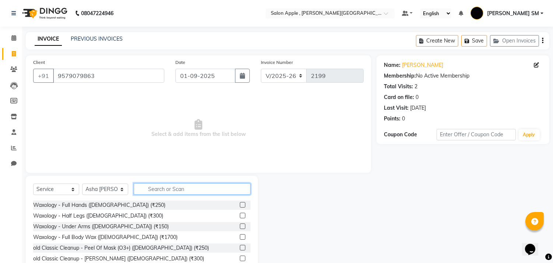
click at [154, 184] on input "text" at bounding box center [192, 188] width 117 height 11
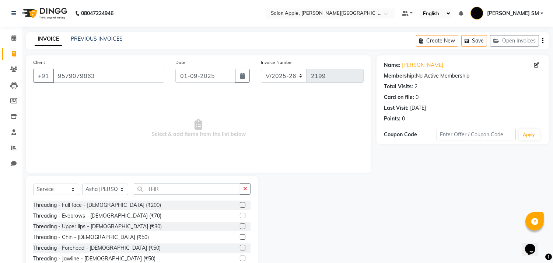
click at [240, 215] on label at bounding box center [243, 215] width 6 height 6
click at [240, 215] on input "checkbox" at bounding box center [242, 215] width 5 height 5
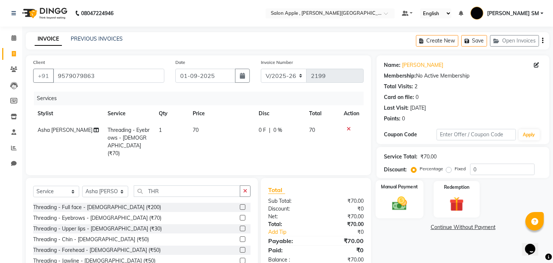
click at [390, 205] on img at bounding box center [400, 203] width 24 height 17
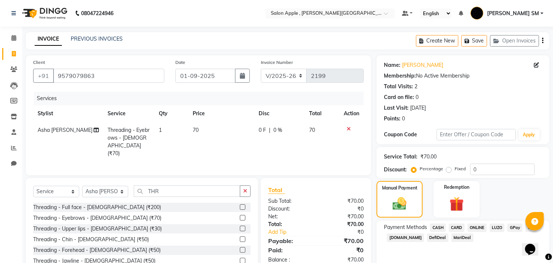
click at [441, 226] on span "CASH" at bounding box center [438, 227] width 16 height 8
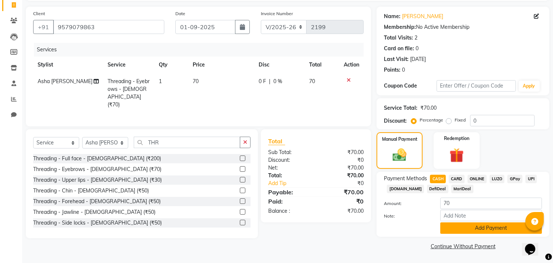
click at [482, 230] on button "Add Payment" at bounding box center [492, 227] width 102 height 11
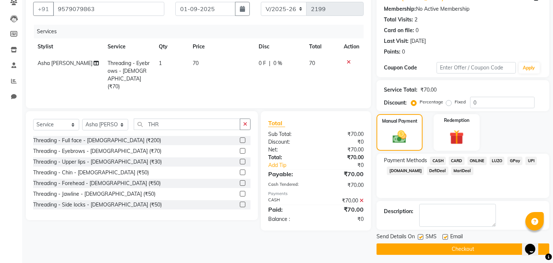
scroll to position [69, 0]
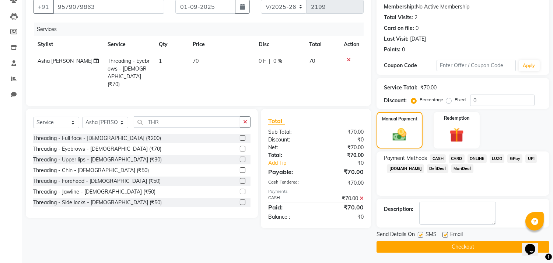
click at [479, 241] on button "Checkout" at bounding box center [463, 246] width 173 height 11
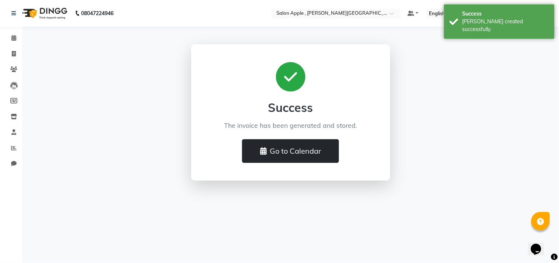
click at [282, 149] on button "Go to Calendar" at bounding box center [290, 151] width 97 height 24
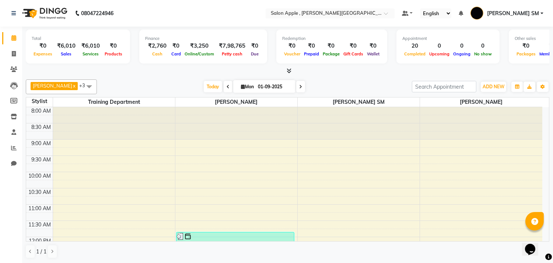
drag, startPoint x: 10, startPoint y: 12, endPoint x: 10, endPoint y: 16, distance: 4.4
click at [10, 13] on div "08047224946" at bounding box center [62, 13] width 113 height 21
click at [15, 12] on icon at bounding box center [13, 13] width 4 height 5
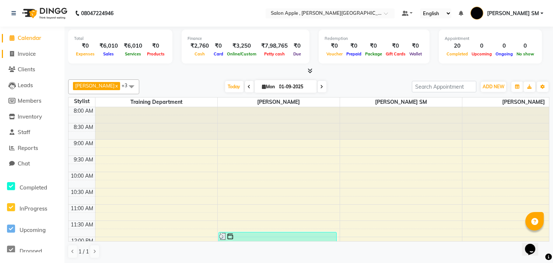
click at [27, 53] on span "Invoice" at bounding box center [27, 53] width 18 height 7
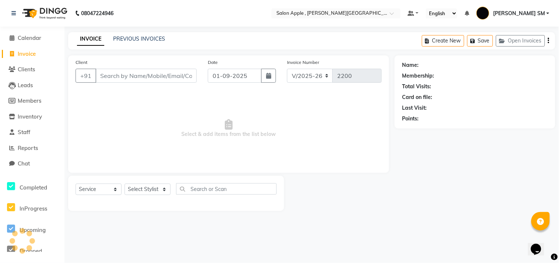
click at [30, 33] on li "Calendar" at bounding box center [32, 38] width 65 height 16
click at [30, 38] on span "Calendar" at bounding box center [30, 37] width 24 height 7
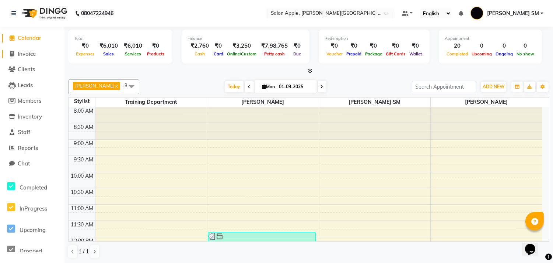
click at [32, 53] on span "Invoice" at bounding box center [27, 53] width 18 height 7
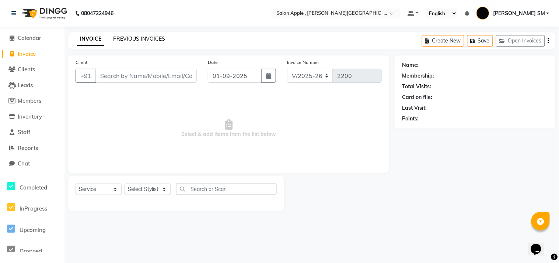
click at [128, 41] on link "PREVIOUS INVOICES" at bounding box center [139, 38] width 52 height 7
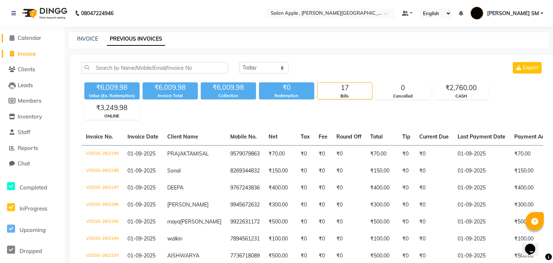
click at [27, 39] on span "Calendar" at bounding box center [30, 37] width 24 height 7
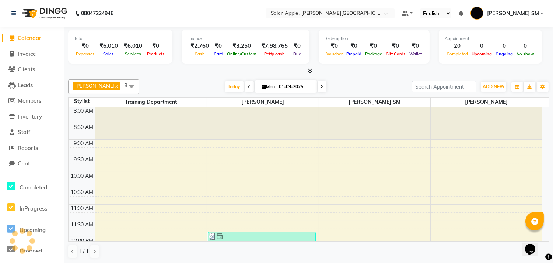
scroll to position [308, 0]
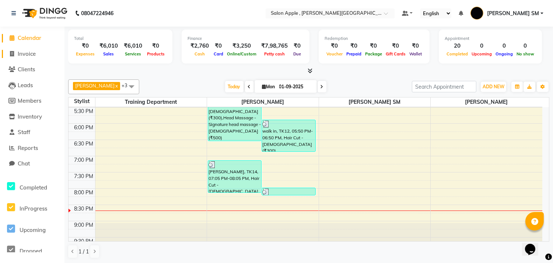
click at [28, 50] on li "Invoice" at bounding box center [32, 54] width 65 height 16
drag, startPoint x: 29, startPoint y: 53, endPoint x: 35, endPoint y: 56, distance: 6.9
click at [29, 54] on span "Invoice" at bounding box center [27, 53] width 18 height 7
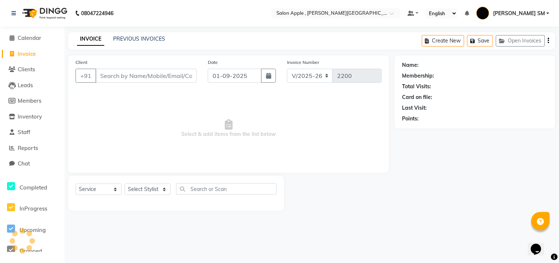
drag, startPoint x: 112, startPoint y: 70, endPoint x: 121, endPoint y: 72, distance: 9.3
click at [119, 72] on input "Client" at bounding box center [145, 76] width 101 height 14
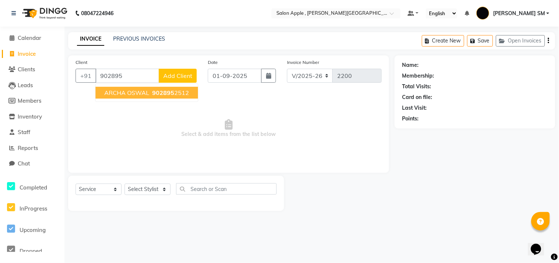
drag, startPoint x: 129, startPoint y: 92, endPoint x: 138, endPoint y: 96, distance: 9.2
click at [136, 96] on span "ARCHA OSWAL" at bounding box center [126, 92] width 45 height 7
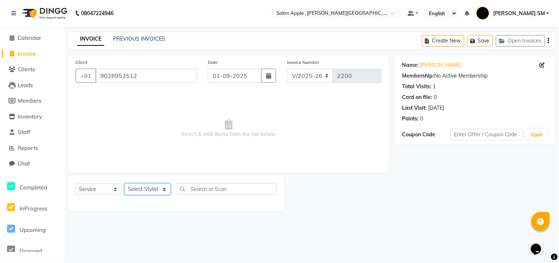
click at [153, 194] on select "Select Stylist Abhishek [PERSON_NAME] [PERSON_NAME] [PERSON_NAME] SM NEHA [PERS…" at bounding box center [148, 188] width 46 height 11
click at [125, 184] on select "Select Stylist Abhishek [PERSON_NAME] [PERSON_NAME] [PERSON_NAME] SM NEHA [PERS…" at bounding box center [148, 188] width 46 height 11
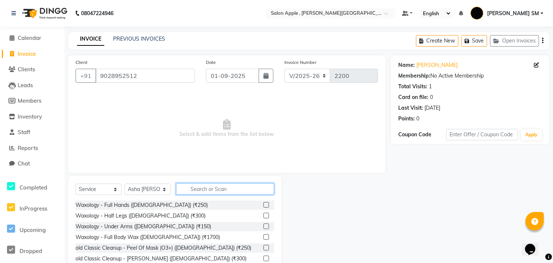
click at [193, 187] on input "text" at bounding box center [225, 188] width 98 height 11
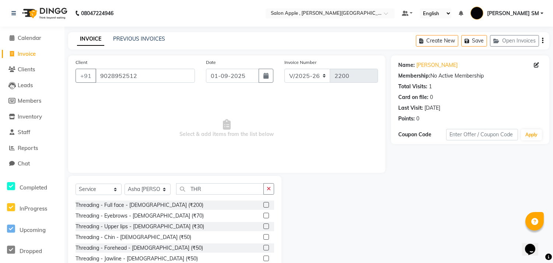
click at [264, 215] on label at bounding box center [267, 215] width 6 height 6
click at [264, 215] on input "checkbox" at bounding box center [266, 215] width 5 height 5
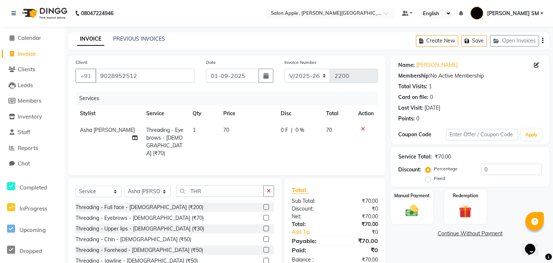
click at [264, 238] on label at bounding box center [267, 239] width 6 height 6
click at [264, 238] on input "checkbox" at bounding box center [266, 239] width 5 height 5
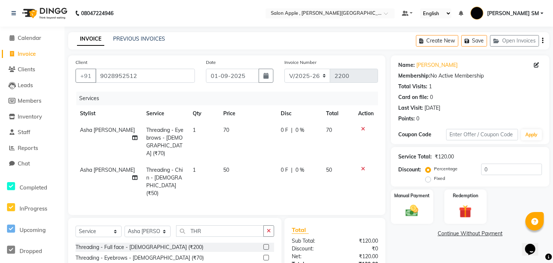
scroll to position [65, 0]
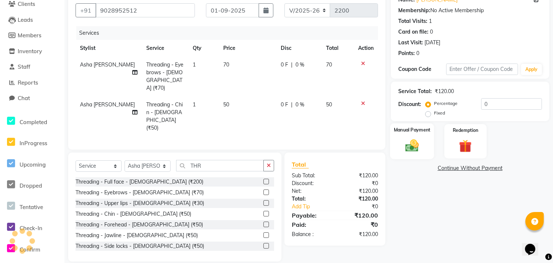
click at [410, 144] on img at bounding box center [413, 145] width 22 height 15
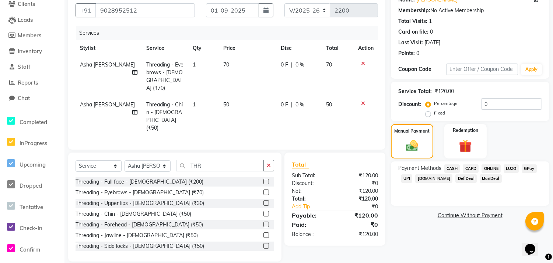
click at [489, 168] on span "ONLINE" at bounding box center [491, 168] width 19 height 8
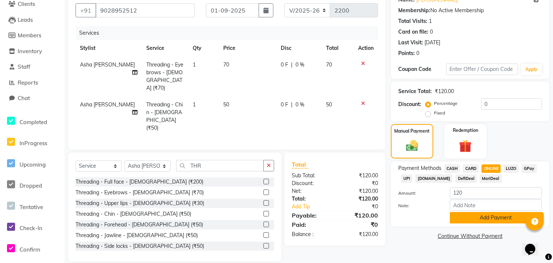
click at [472, 216] on button "Add Payment" at bounding box center [496, 217] width 92 height 11
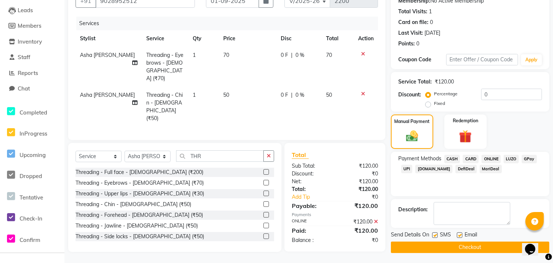
scroll to position [76, 0]
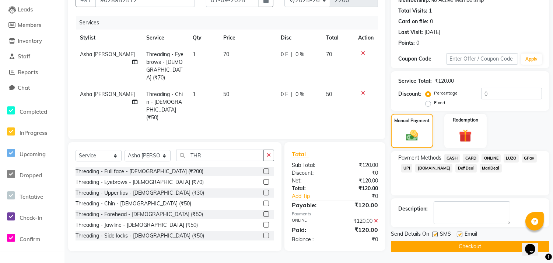
click at [452, 244] on button "Checkout" at bounding box center [470, 245] width 159 height 11
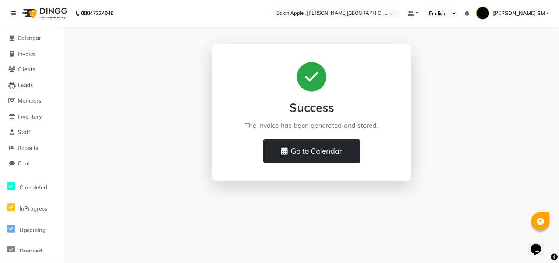
click at [309, 152] on button "Go to Calendar" at bounding box center [312, 151] width 97 height 24
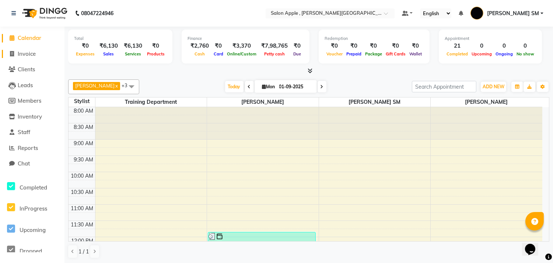
click at [28, 53] on span "Invoice" at bounding box center [27, 53] width 18 height 7
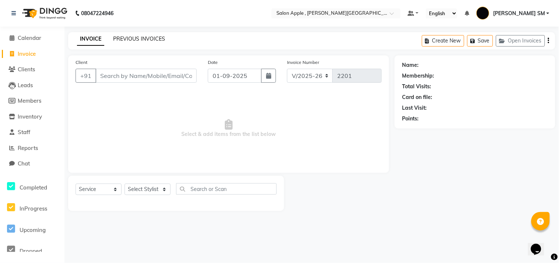
click at [127, 38] on link "PREVIOUS INVOICES" at bounding box center [139, 38] width 52 height 7
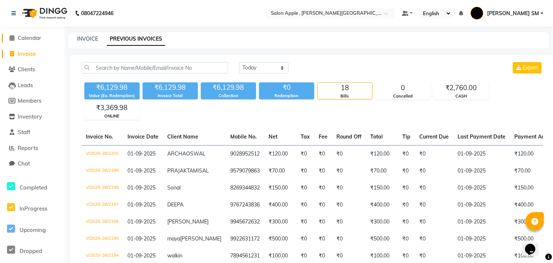
click at [35, 37] on span "Calendar" at bounding box center [30, 37] width 24 height 7
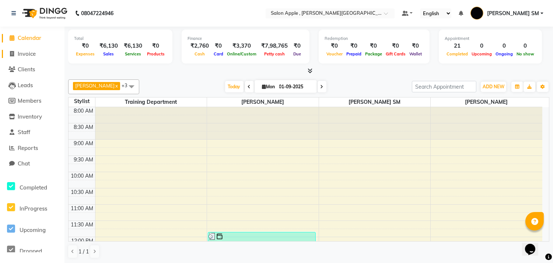
click at [32, 54] on span "Invoice" at bounding box center [27, 53] width 18 height 7
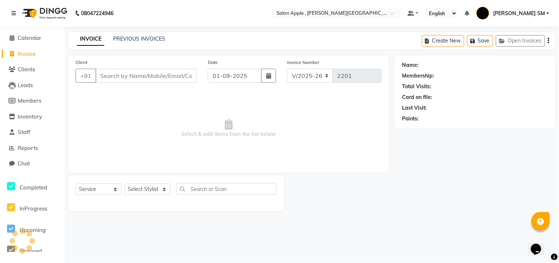
click at [137, 34] on div "INVOICE PREVIOUS INVOICES Create New Save Open Invoices" at bounding box center [311, 40] width 487 height 17
click at [132, 37] on link "PREVIOUS INVOICES" at bounding box center [139, 38] width 52 height 7
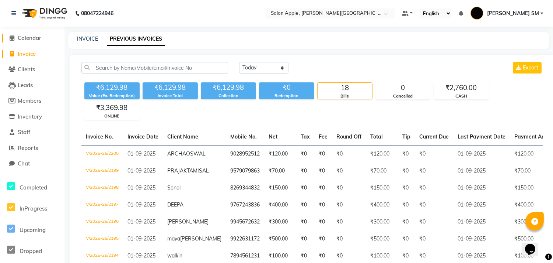
click at [36, 37] on span "Calendar" at bounding box center [30, 37] width 24 height 7
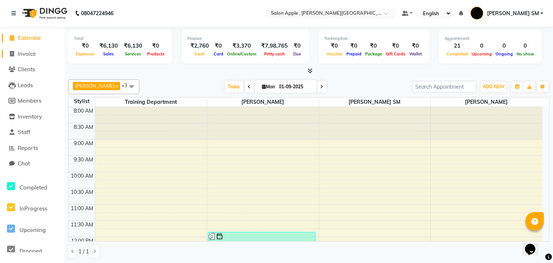
drag, startPoint x: 22, startPoint y: 52, endPoint x: 33, endPoint y: 55, distance: 11.5
click at [22, 52] on span "Invoice" at bounding box center [27, 53] width 18 height 7
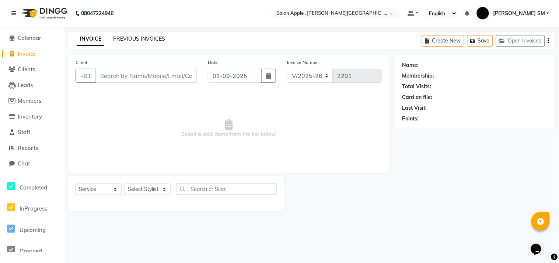
click at [136, 41] on link "PREVIOUS INVOICES" at bounding box center [139, 38] width 52 height 7
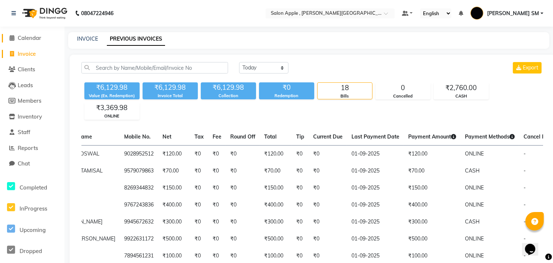
click at [36, 35] on span "Calendar" at bounding box center [30, 37] width 24 height 7
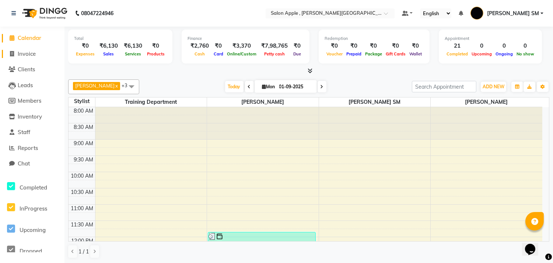
click at [29, 55] on span "Invoice" at bounding box center [27, 53] width 18 height 7
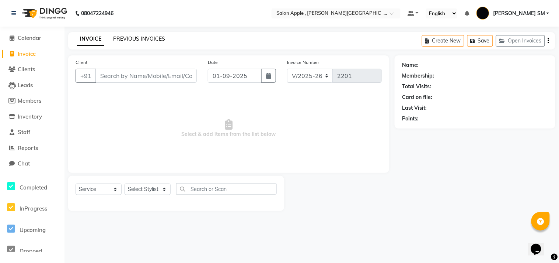
click at [123, 39] on link "PREVIOUS INVOICES" at bounding box center [139, 38] width 52 height 7
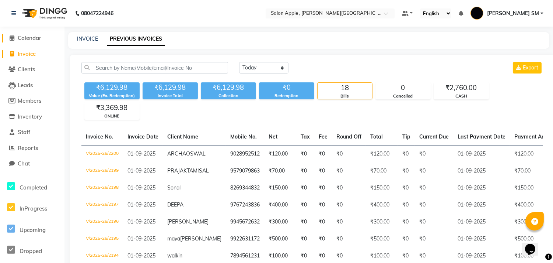
drag, startPoint x: 32, startPoint y: 38, endPoint x: 39, endPoint y: 43, distance: 8.7
click at [32, 37] on span "Calendar" at bounding box center [30, 37] width 24 height 7
